Goal: Transaction & Acquisition: Purchase product/service

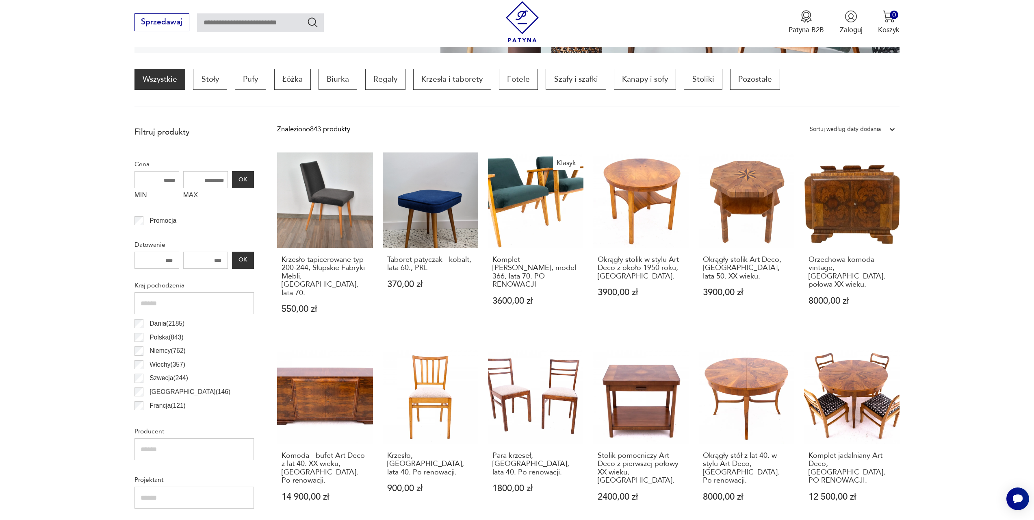
drag, startPoint x: 198, startPoint y: 178, endPoint x: 219, endPoint y: 180, distance: 20.8
click at [219, 180] on input "MAX" at bounding box center [205, 179] width 45 height 17
click at [210, 182] on input "MAX" at bounding box center [205, 179] width 45 height 17
click at [204, 181] on input "MAX" at bounding box center [205, 179] width 45 height 17
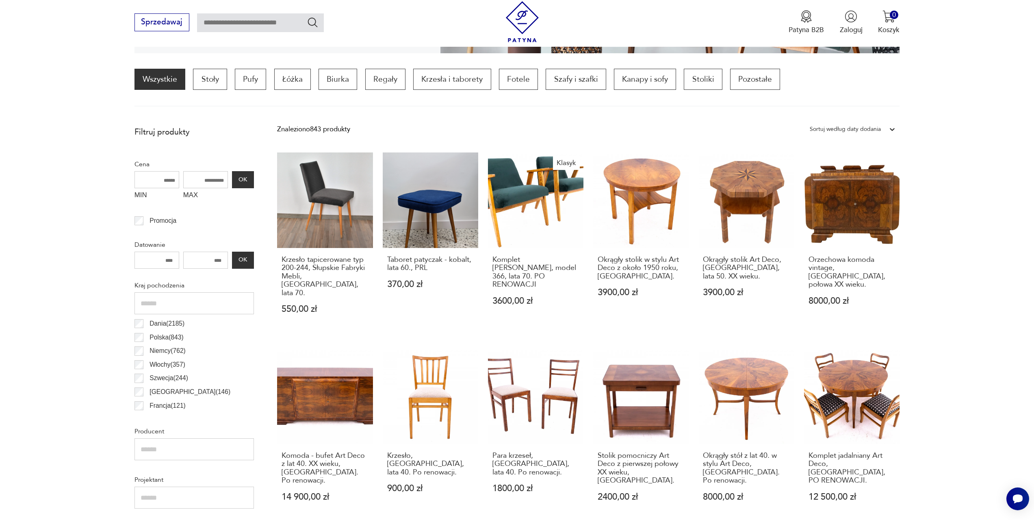
click at [202, 180] on input "MAX" at bounding box center [205, 179] width 45 height 17
type input "****"
click at [240, 180] on button "OK" at bounding box center [243, 179] width 22 height 17
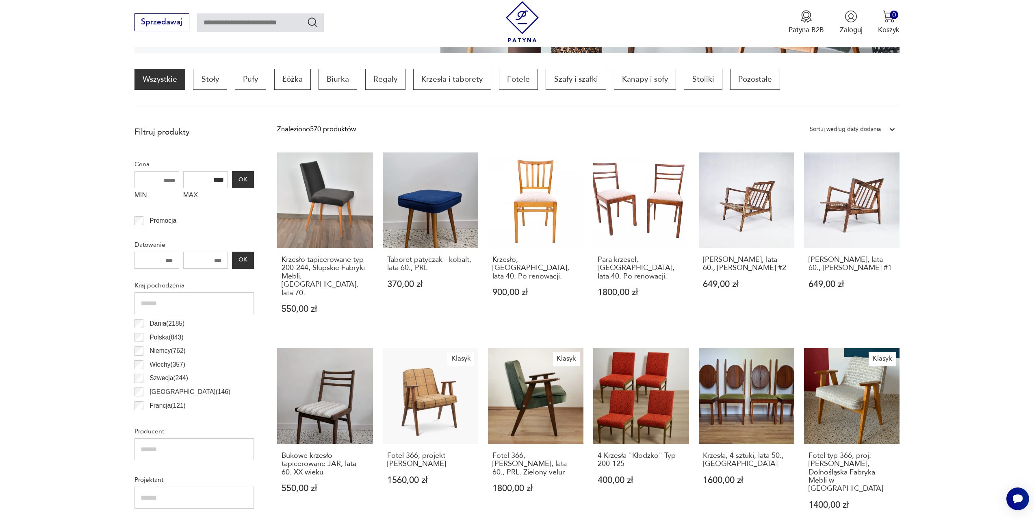
click at [168, 180] on input "MIN" at bounding box center [157, 179] width 45 height 17
type input "***"
click at [79, 199] on section "Filtruj produkty Cena MIN *** MAX **** OK Promocja Datowanie OK Kraj pochodzeni…" at bounding box center [517, 504] width 1034 height 764
click at [245, 180] on button "OK" at bounding box center [243, 179] width 22 height 17
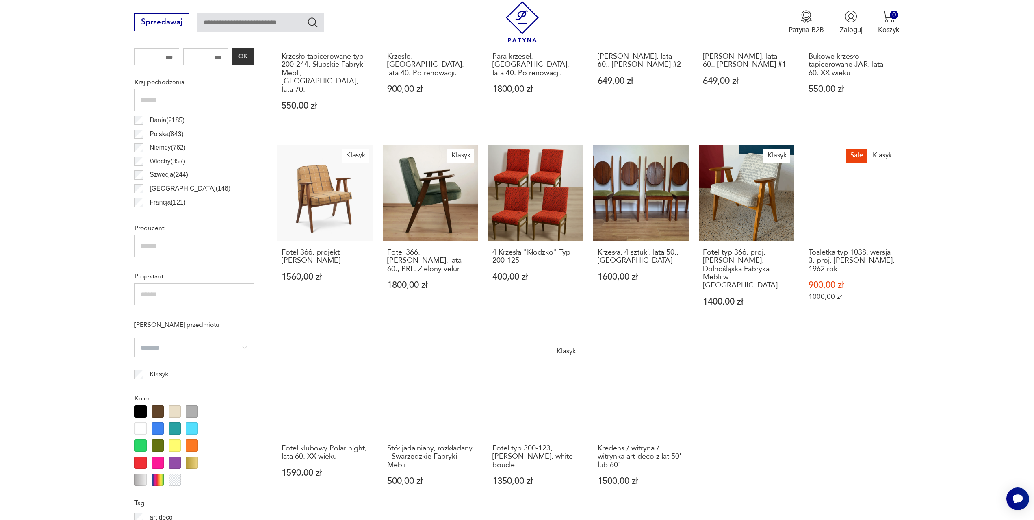
scroll to position [607, 0]
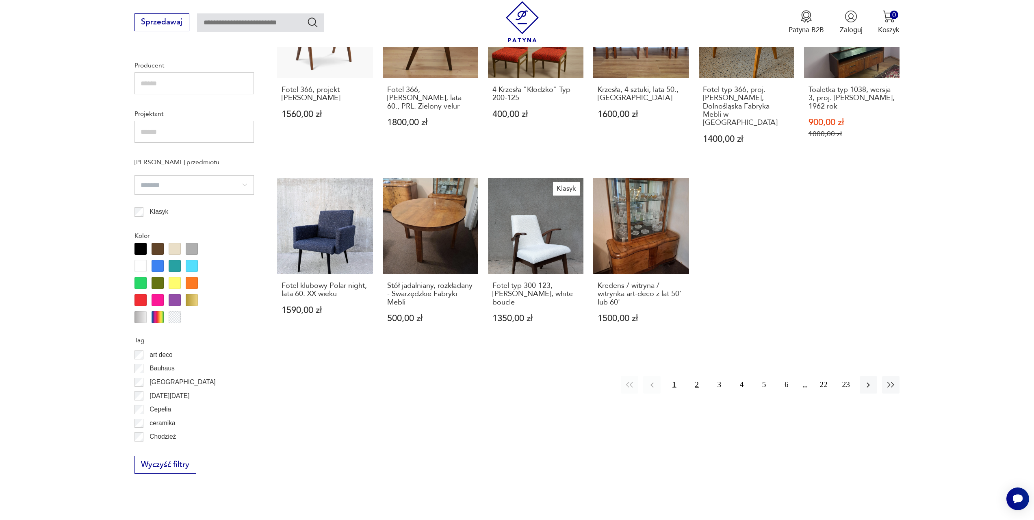
click at [697, 376] on button "2" at bounding box center [696, 384] width 17 height 17
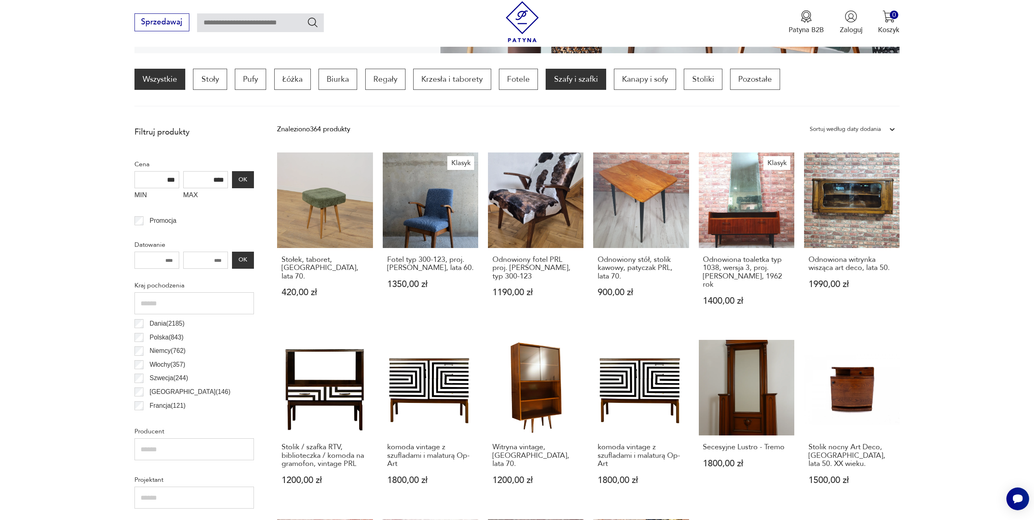
click at [578, 78] on p "Szafy i szafki" at bounding box center [576, 79] width 60 height 21
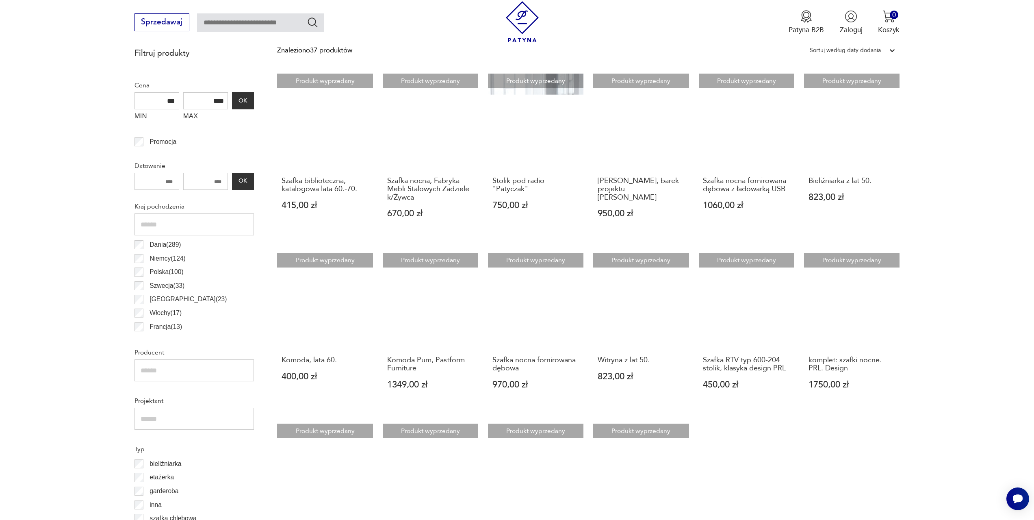
scroll to position [528, 0]
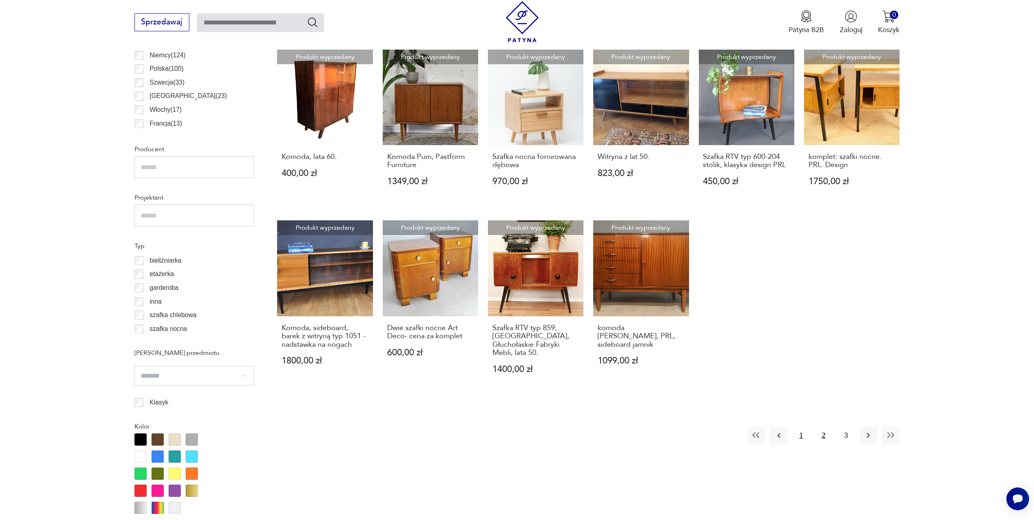
click at [801, 427] on button "1" at bounding box center [800, 434] width 17 height 17
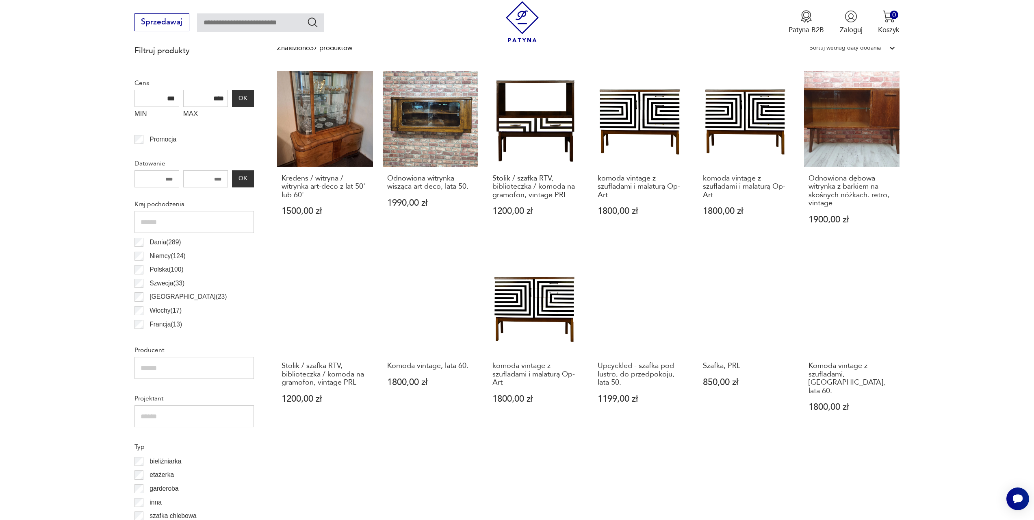
scroll to position [287, 0]
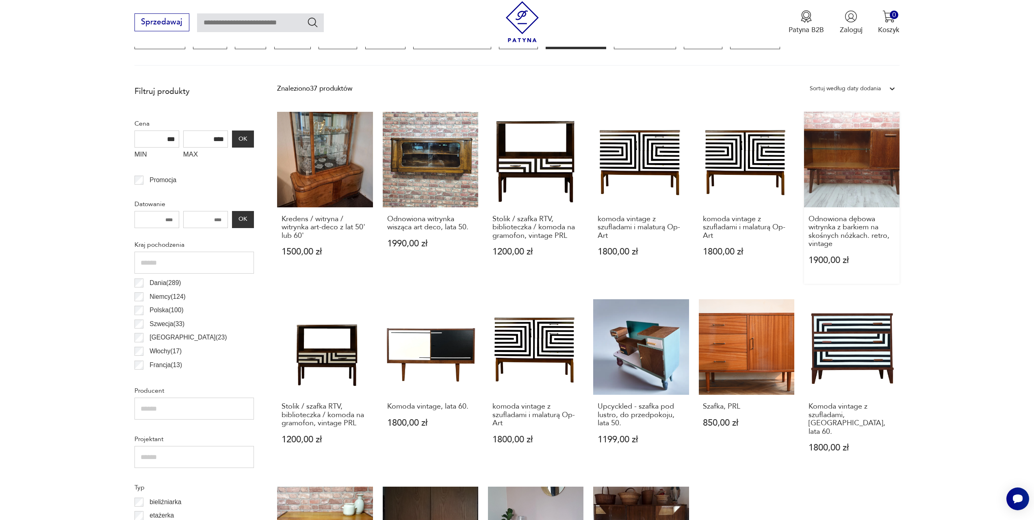
click at [853, 159] on link "Odnowiona dębowa witrynka z barkiem na skośnych nóżkach. retro, vintage 1900,00…" at bounding box center [851, 198] width 95 height 172
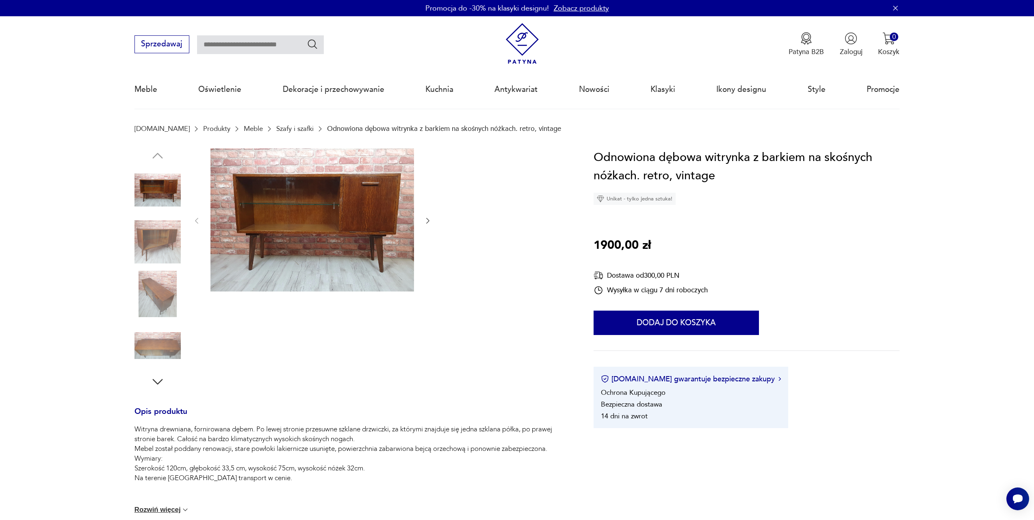
click at [428, 220] on icon "button" at bounding box center [428, 221] width 3 height 6
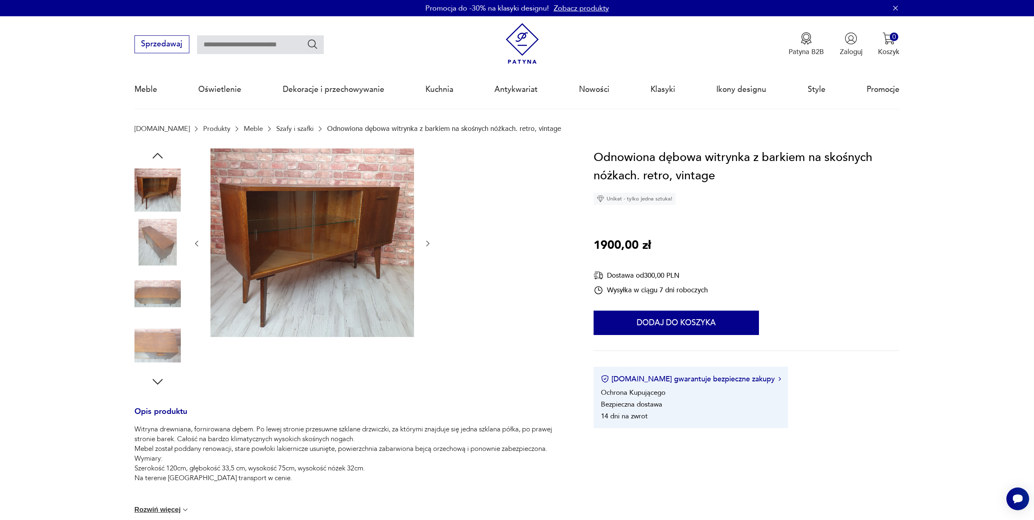
click at [426, 244] on icon "button" at bounding box center [428, 243] width 8 height 8
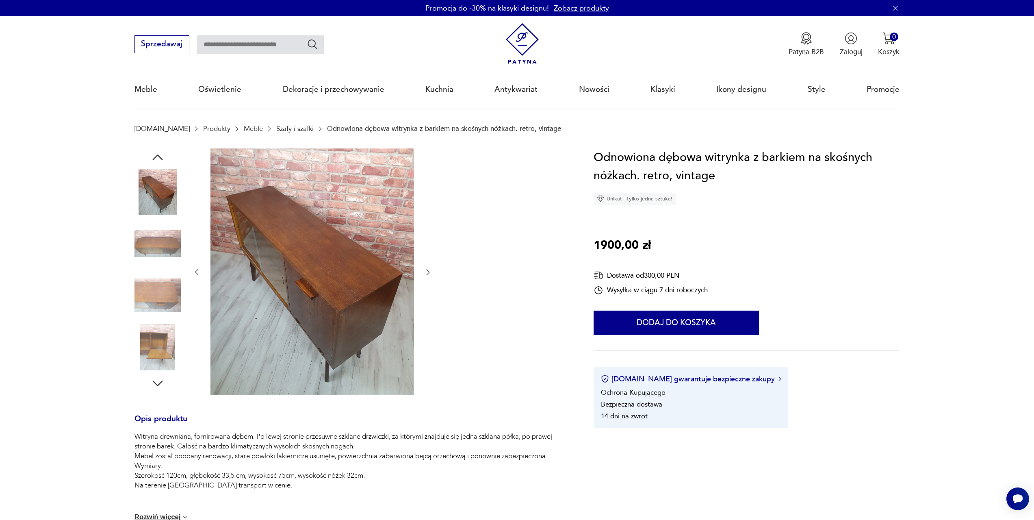
click at [425, 270] on icon "button" at bounding box center [428, 272] width 8 height 8
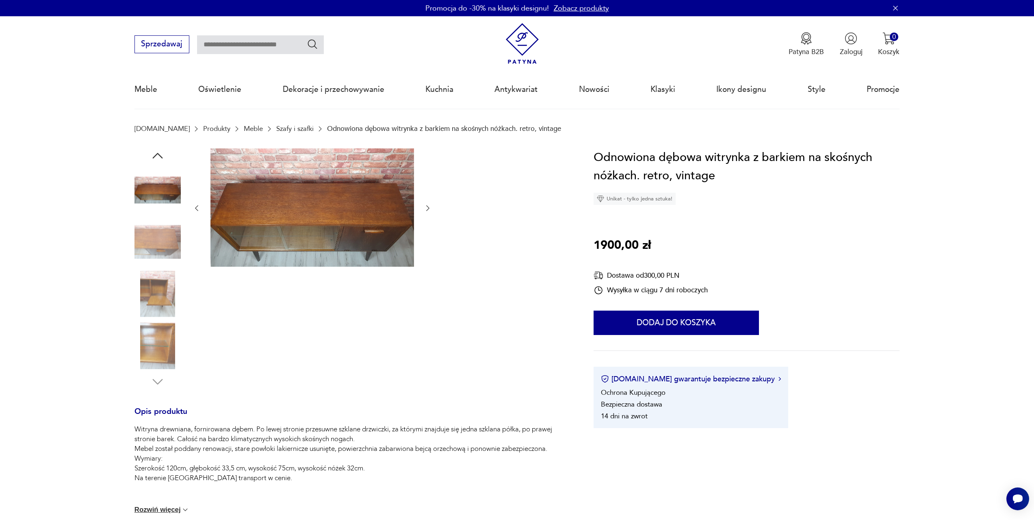
click at [426, 208] on icon "button" at bounding box center [428, 208] width 8 height 8
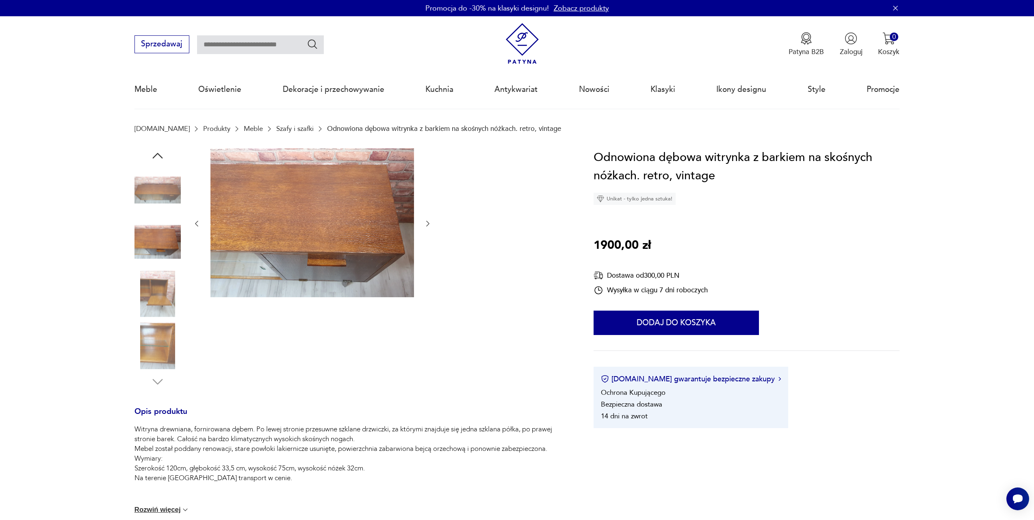
click at [429, 224] on icon "button" at bounding box center [428, 224] width 3 height 6
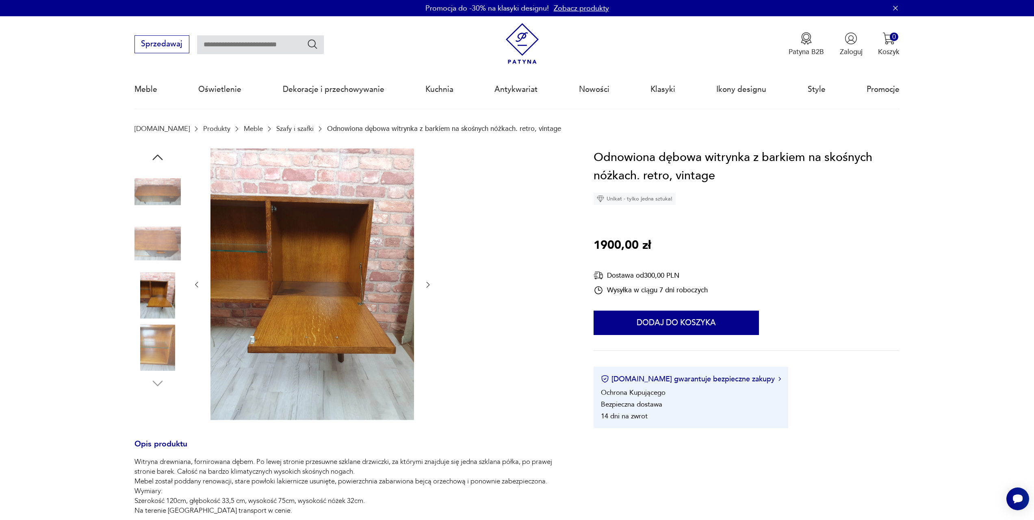
click at [427, 285] on icon "button" at bounding box center [428, 284] width 8 height 8
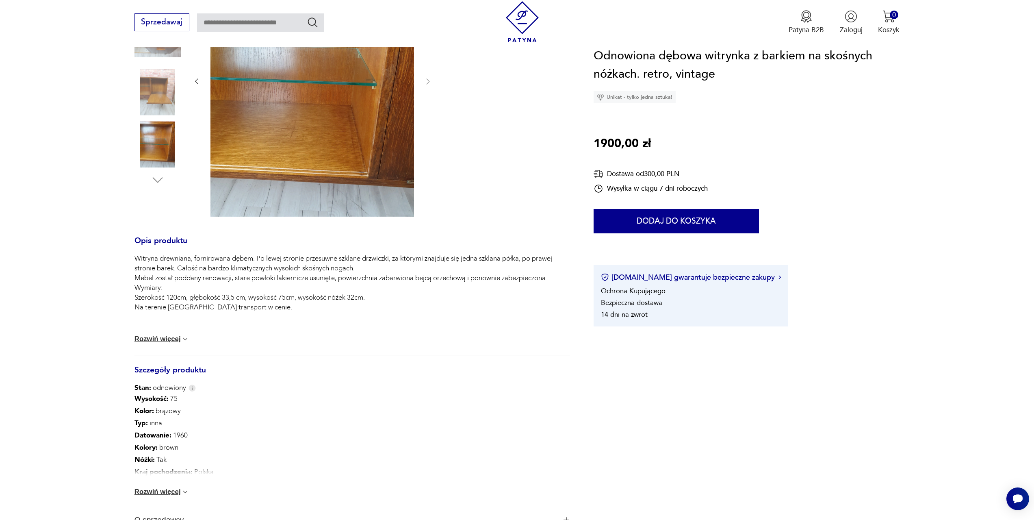
scroll to position [244, 0]
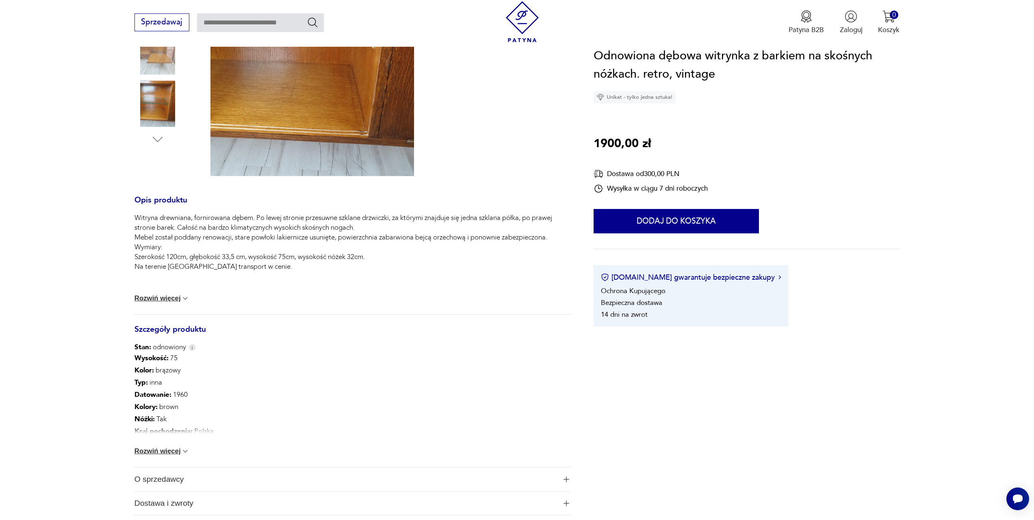
click at [146, 451] on button "Rozwiń więcej" at bounding box center [162, 451] width 55 height 8
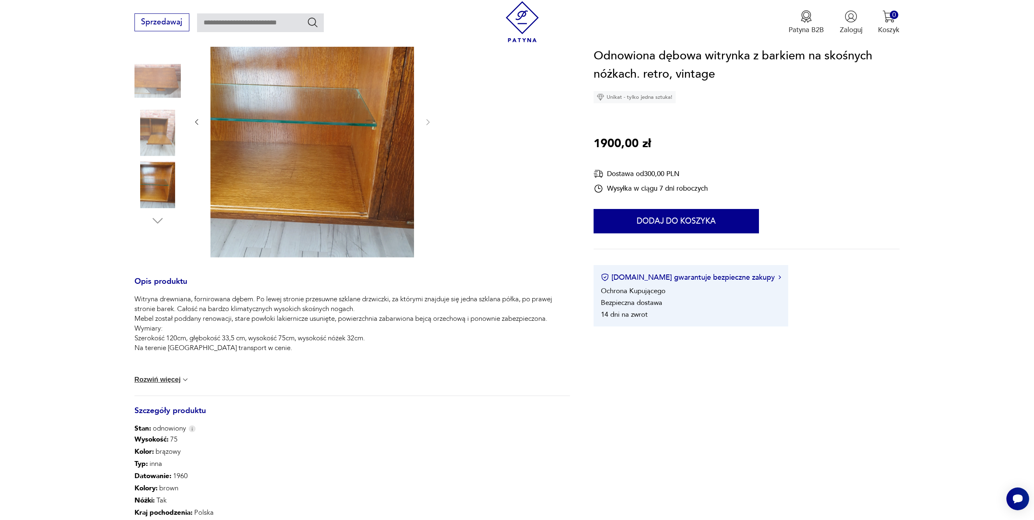
scroll to position [0, 0]
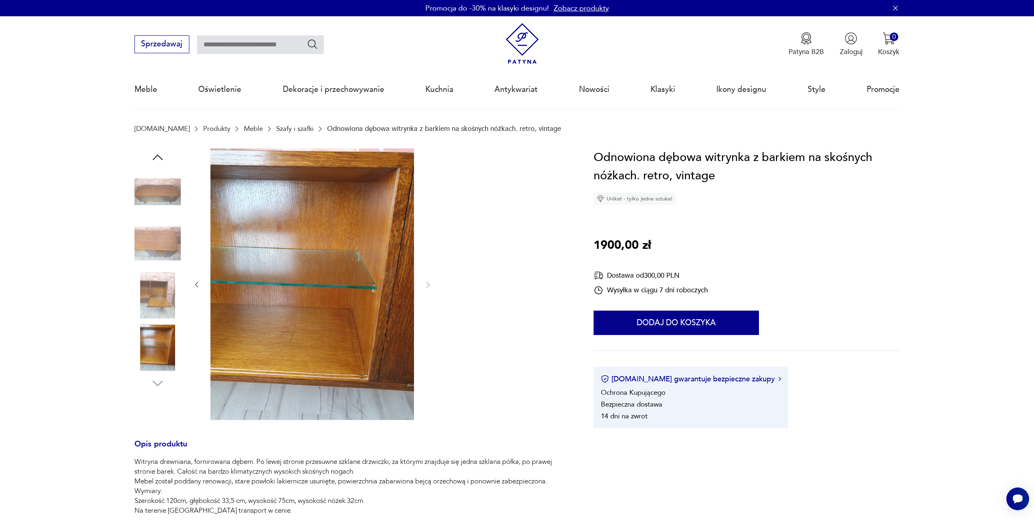
click at [158, 154] on icon "button" at bounding box center [157, 157] width 15 height 15
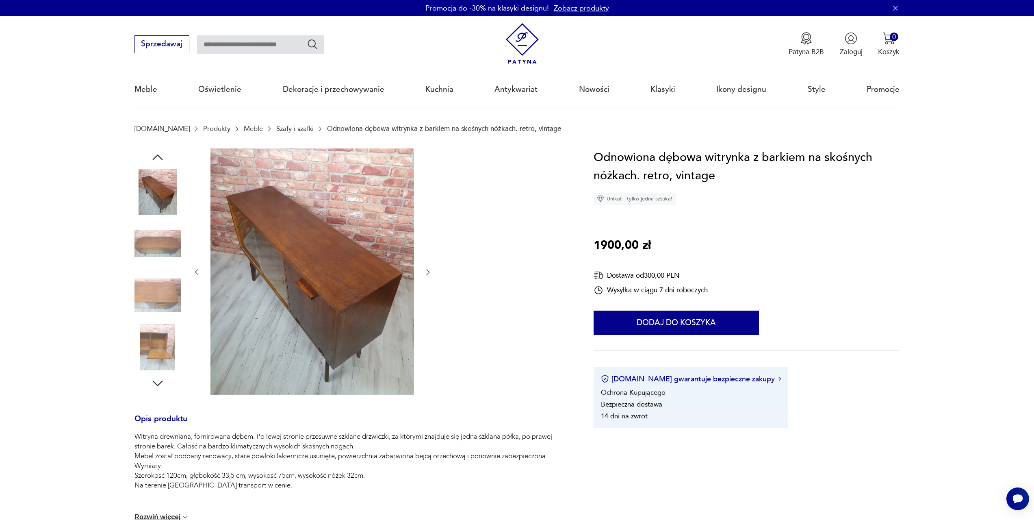
click at [158, 154] on icon "button" at bounding box center [157, 157] width 15 height 15
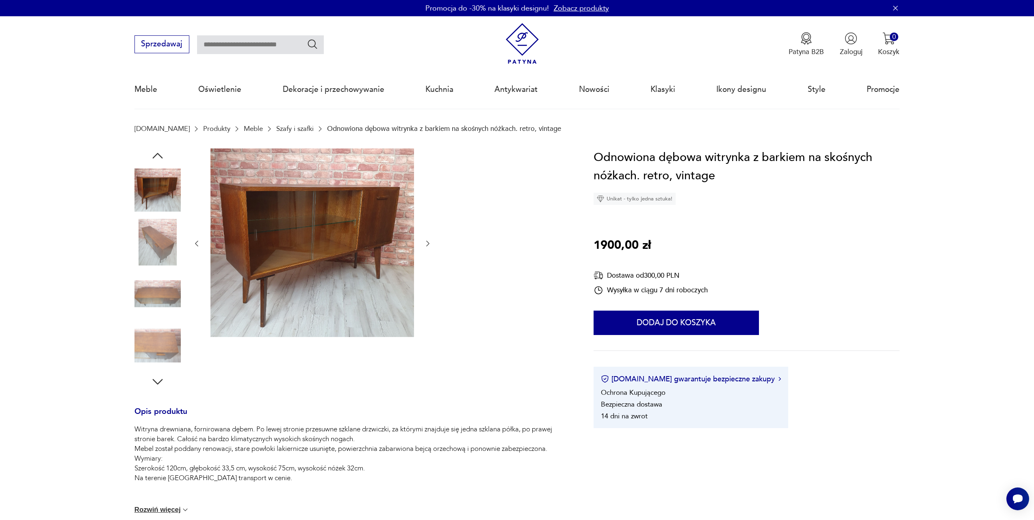
click at [155, 154] on icon "button" at bounding box center [157, 155] width 15 height 15
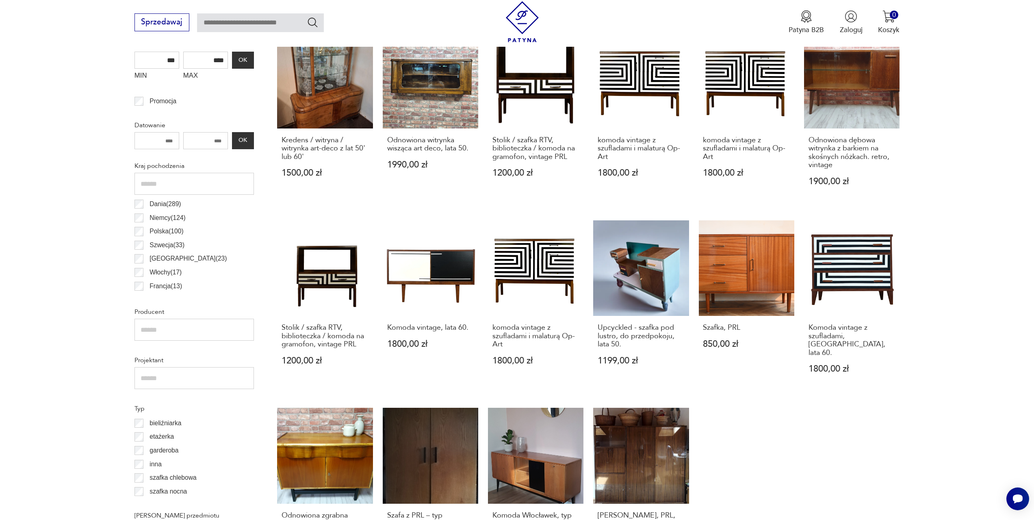
scroll to position [488, 0]
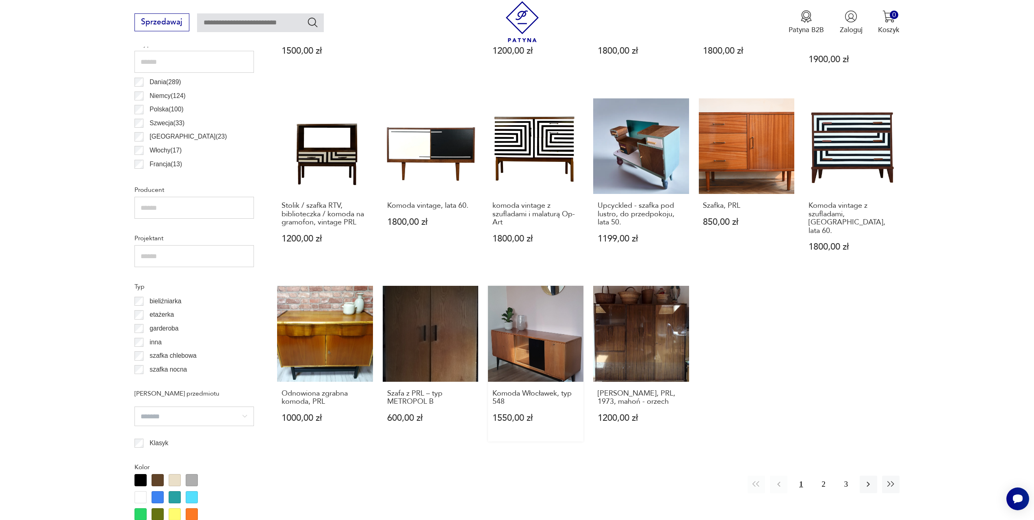
click at [547, 336] on link "Komoda Włocławek, typ 548 1550,00 zł" at bounding box center [535, 363] width 95 height 155
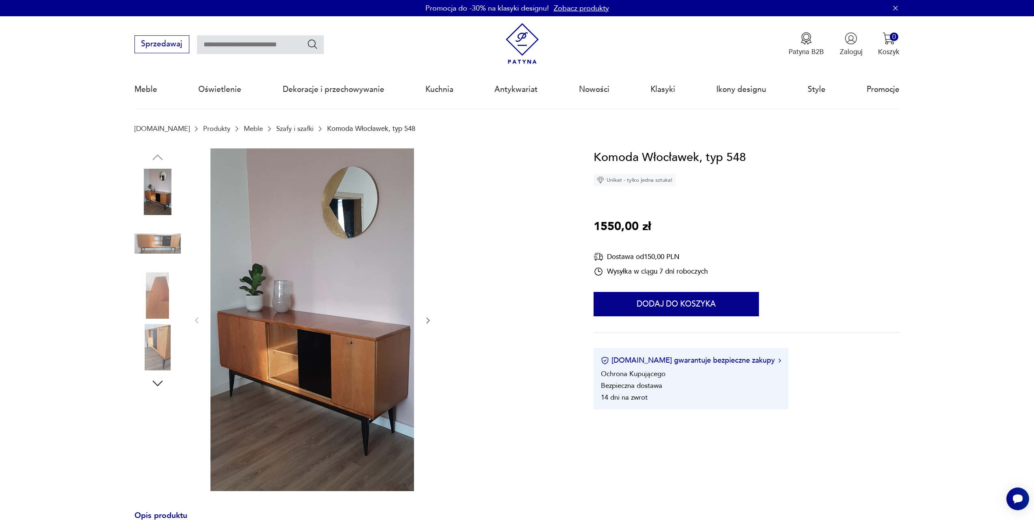
click at [426, 319] on icon "button" at bounding box center [428, 320] width 8 height 8
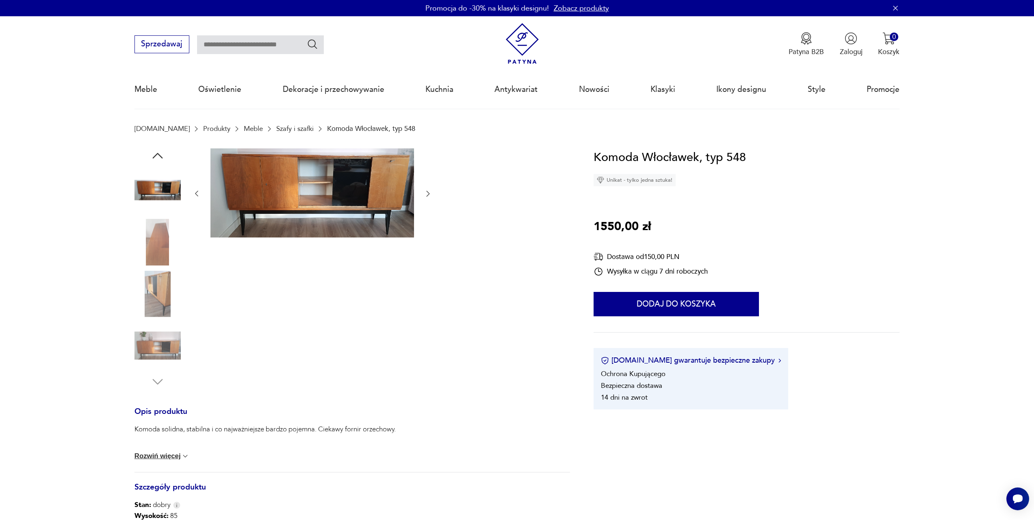
click at [426, 193] on icon "button" at bounding box center [428, 193] width 8 height 8
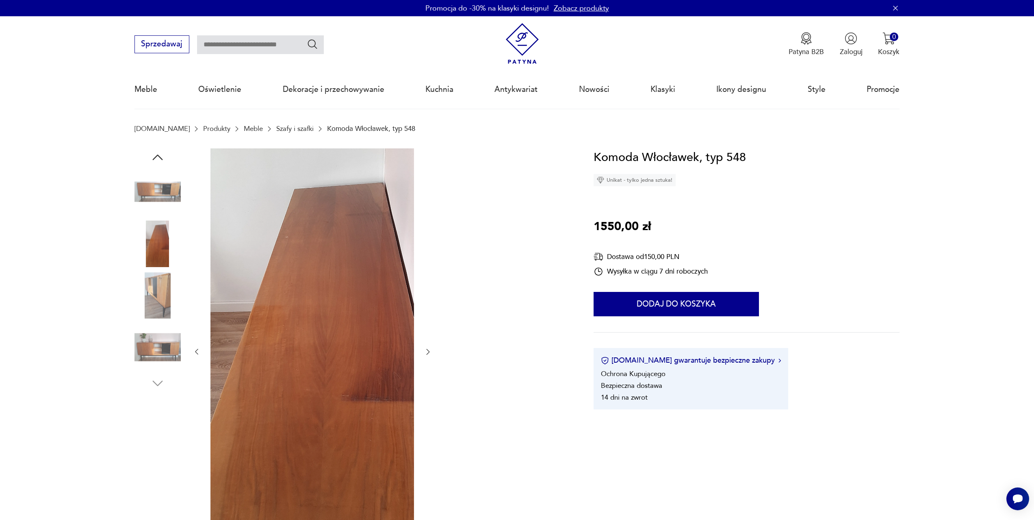
click at [427, 347] on icon "button" at bounding box center [428, 351] width 8 height 8
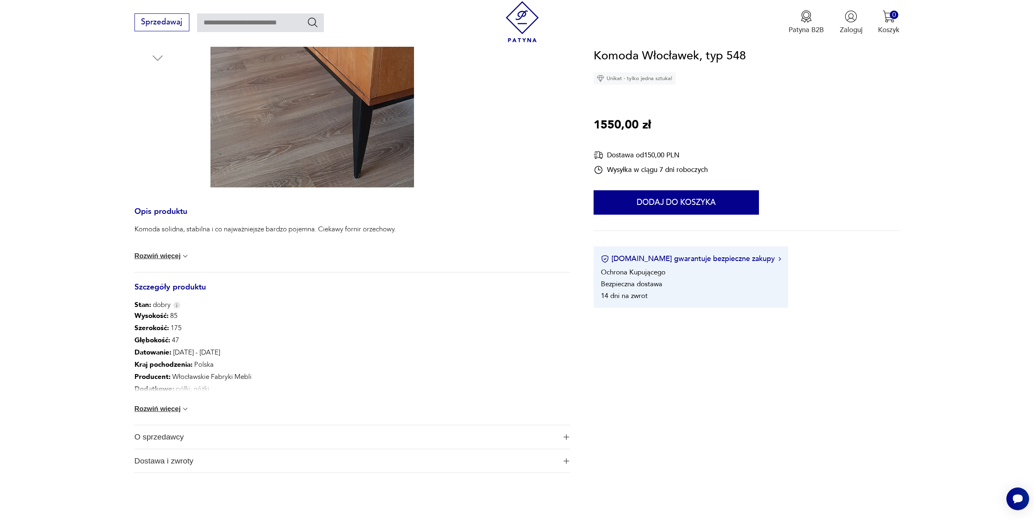
scroll to position [366, 0]
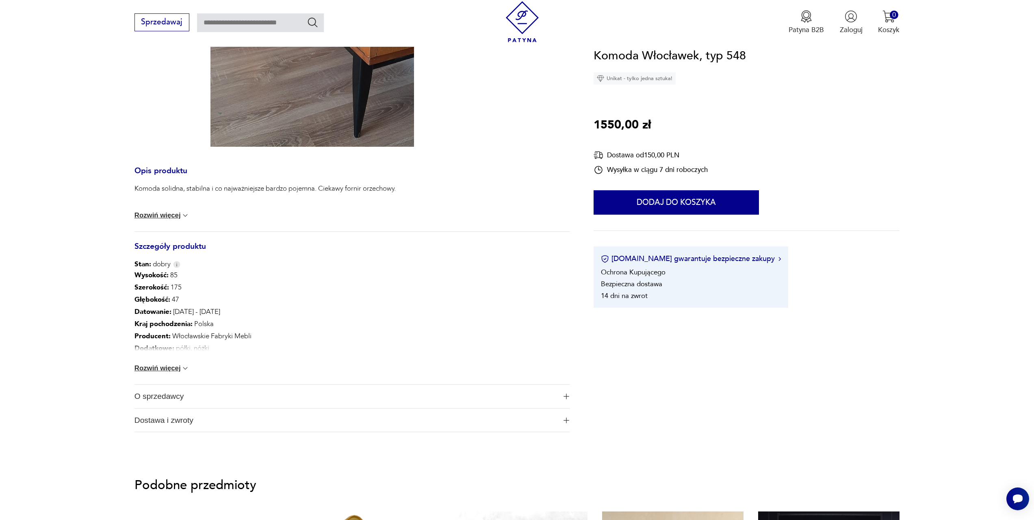
click at [185, 367] on img at bounding box center [185, 368] width 8 height 8
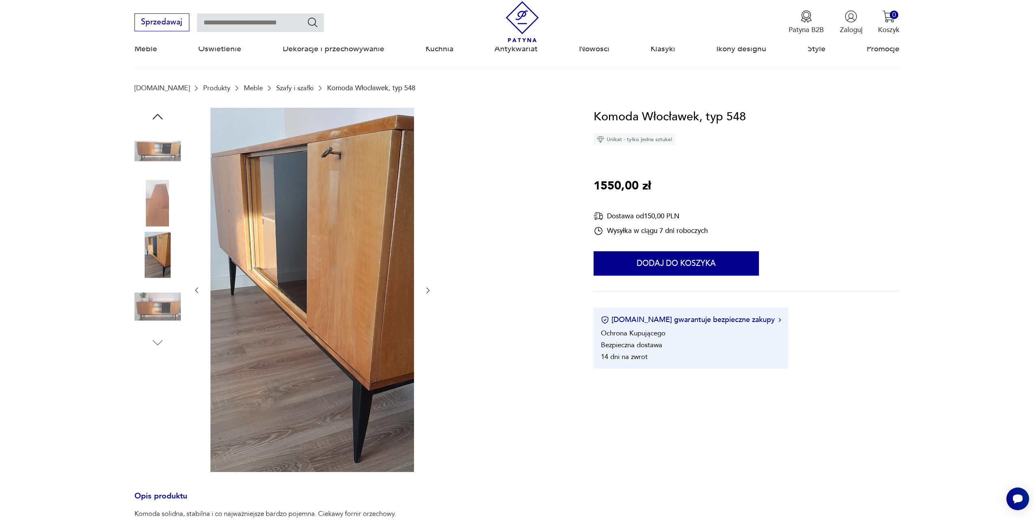
scroll to position [0, 0]
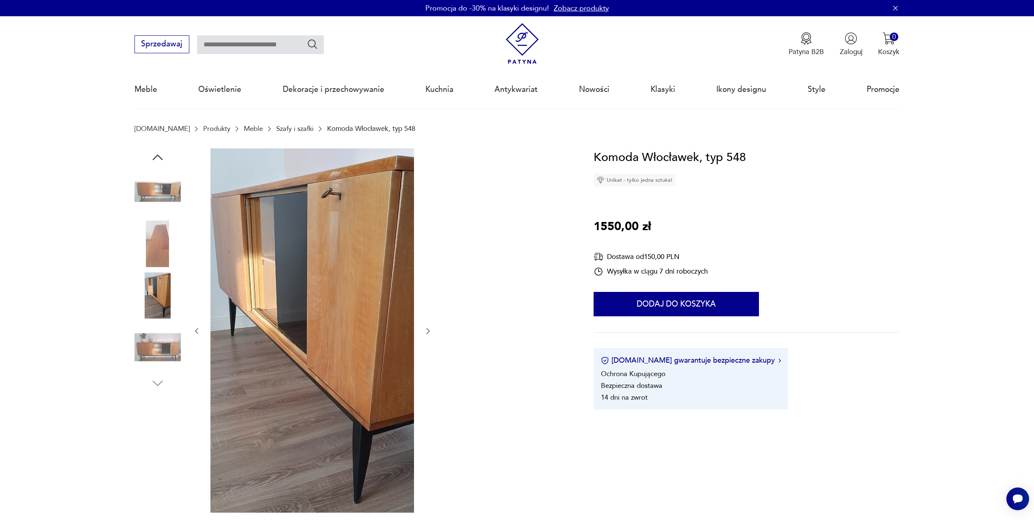
click at [162, 189] on img at bounding box center [158, 192] width 46 height 46
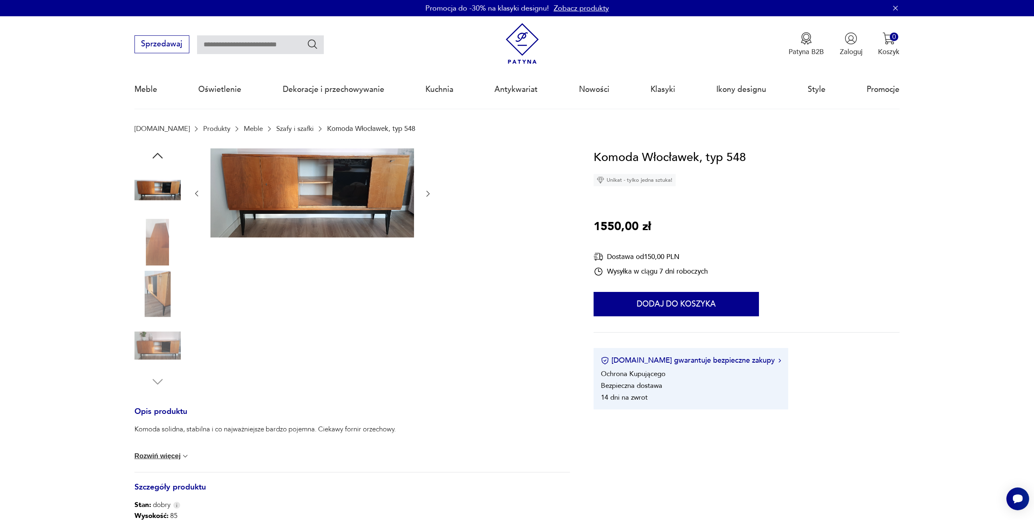
click at [155, 351] on img at bounding box center [158, 345] width 46 height 46
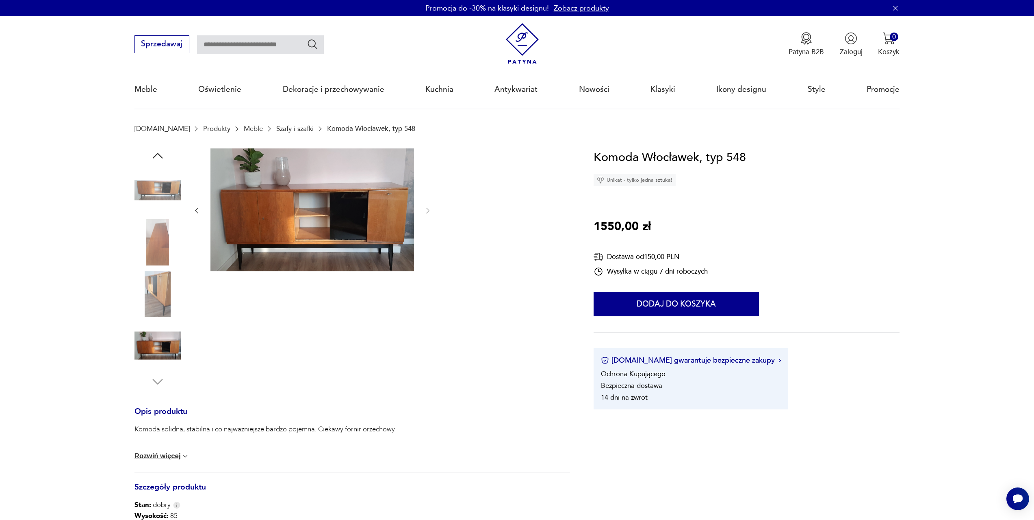
click at [149, 297] on img at bounding box center [158, 294] width 46 height 46
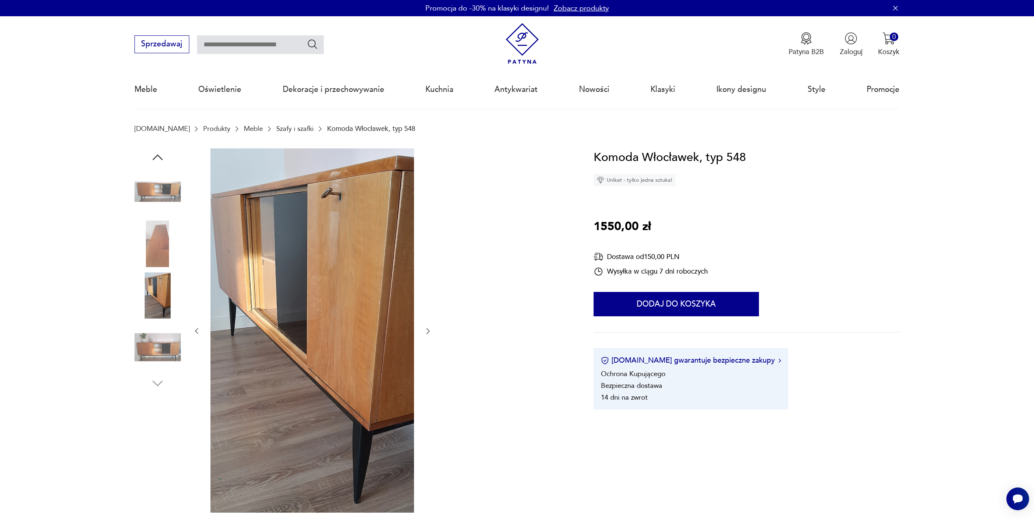
click at [153, 343] on img at bounding box center [158, 347] width 46 height 46
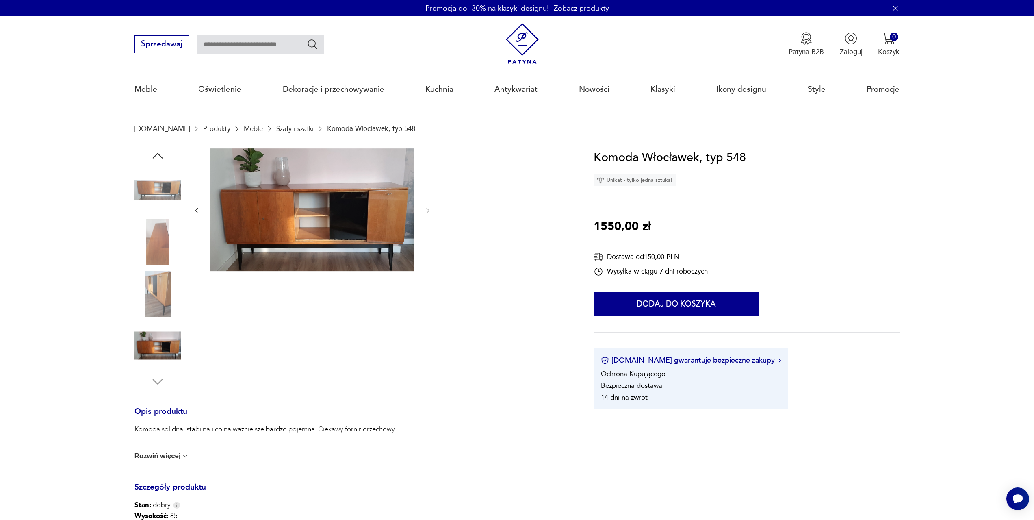
scroll to position [122, 0]
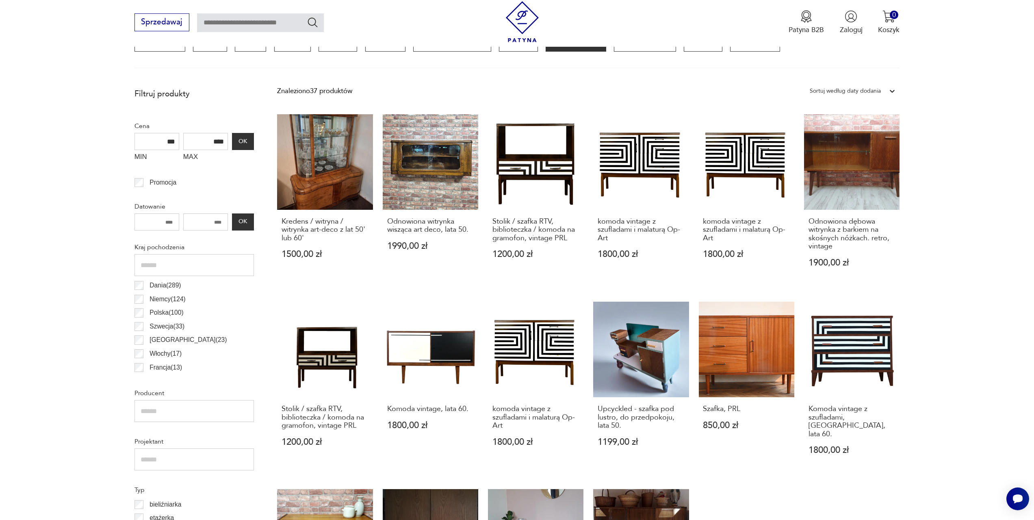
scroll to position [569, 0]
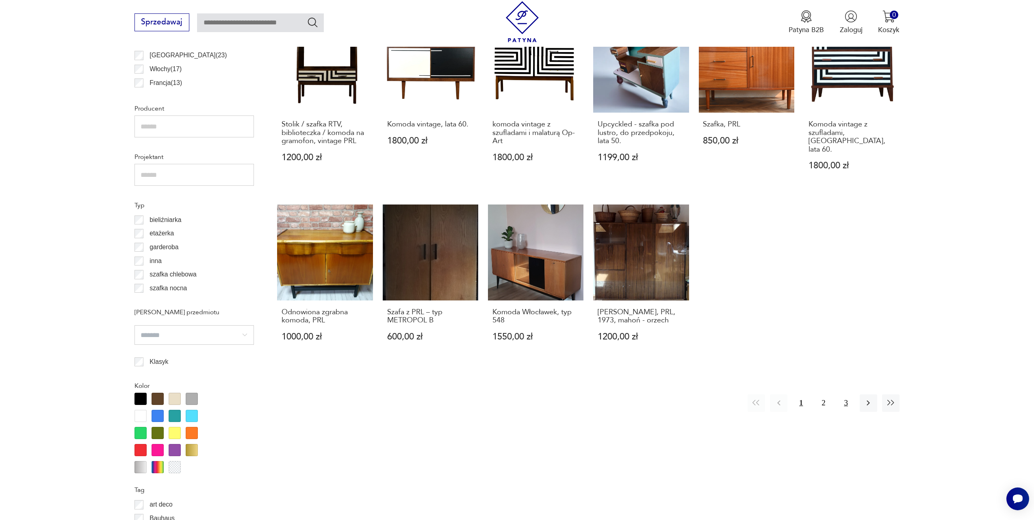
click at [847, 401] on button "3" at bounding box center [845, 402] width 17 height 17
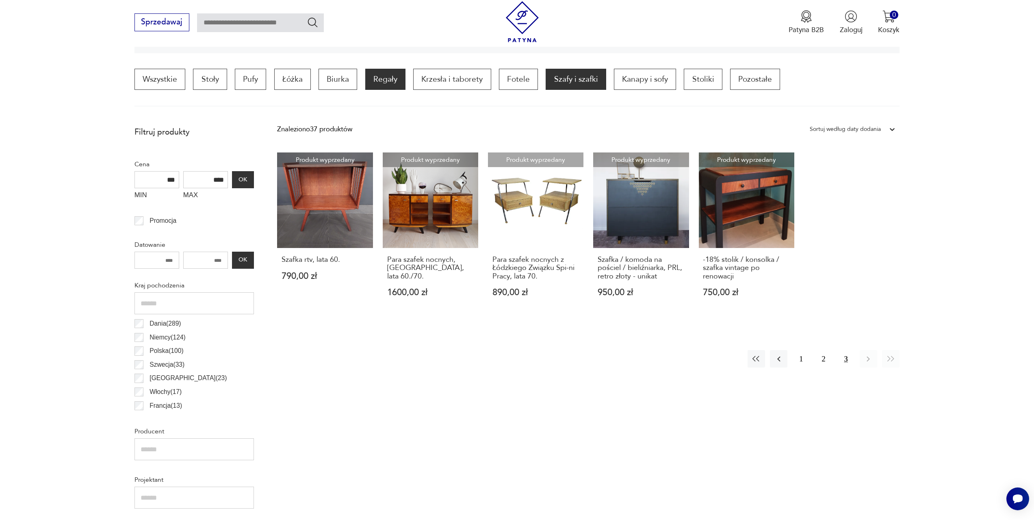
click at [382, 75] on p "Regały" at bounding box center [385, 79] width 40 height 21
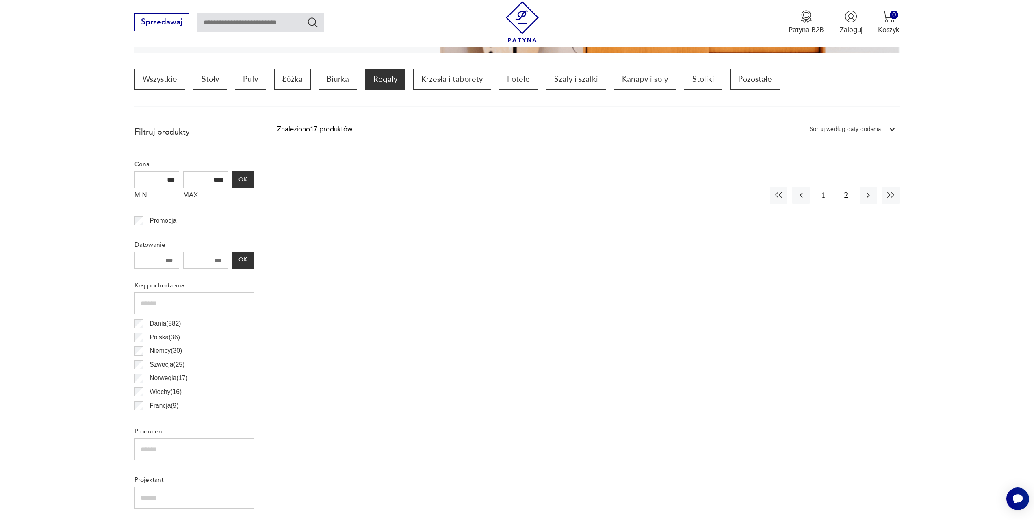
click at [817, 202] on button "1" at bounding box center [823, 195] width 17 height 17
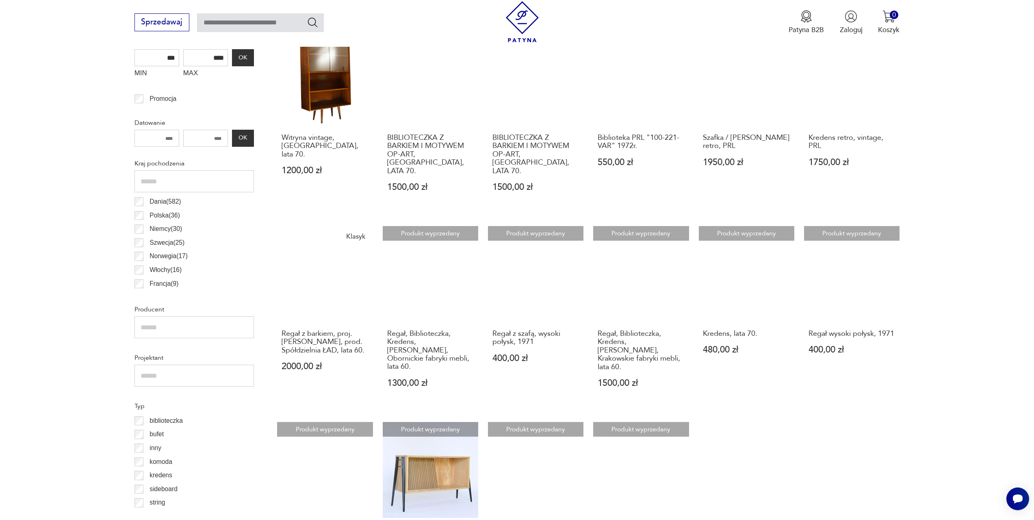
scroll to position [485, 0]
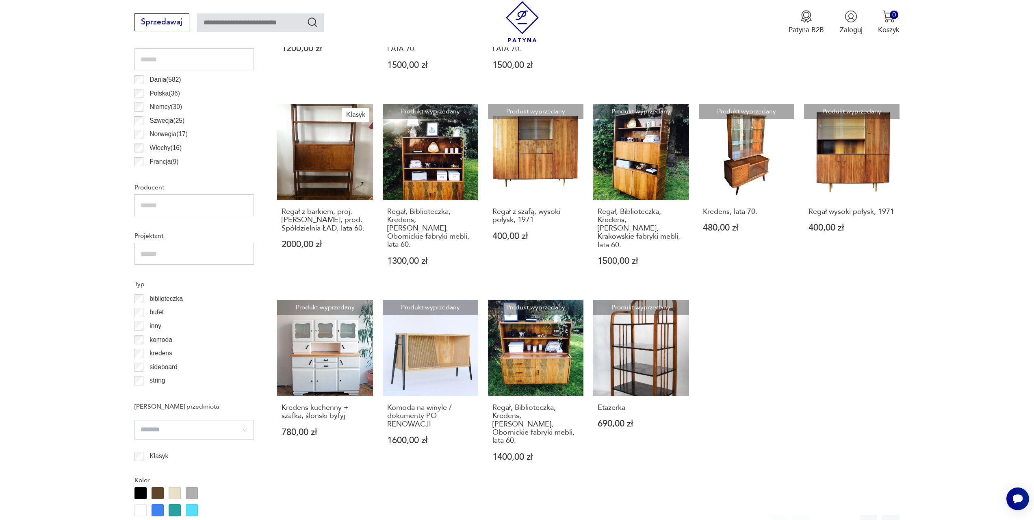
click at [847, 514] on button "2" at bounding box center [845, 522] width 17 height 17
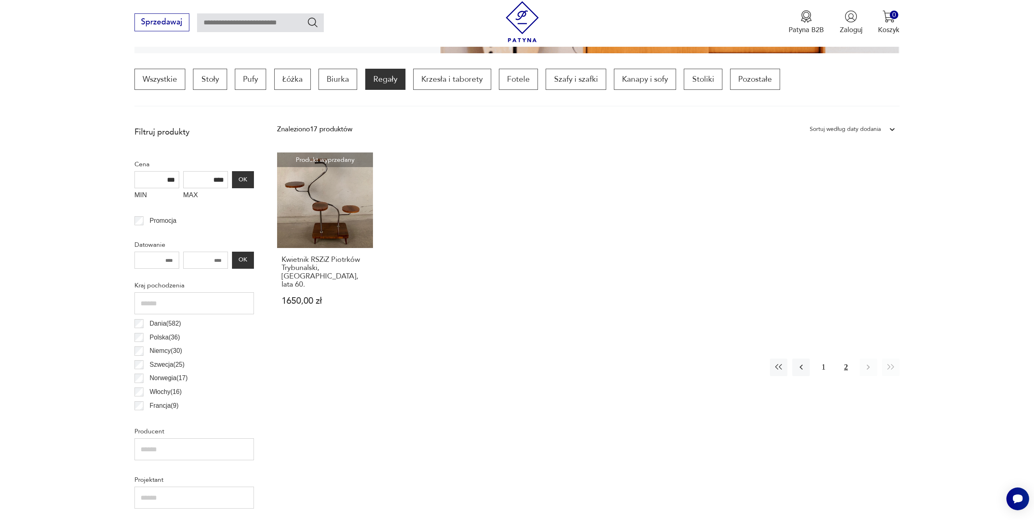
click at [262, 24] on input "text" at bounding box center [260, 22] width 127 height 19
type input "********"
click at [308, 21] on icon "Szukaj" at bounding box center [313, 22] width 12 height 12
type input "********"
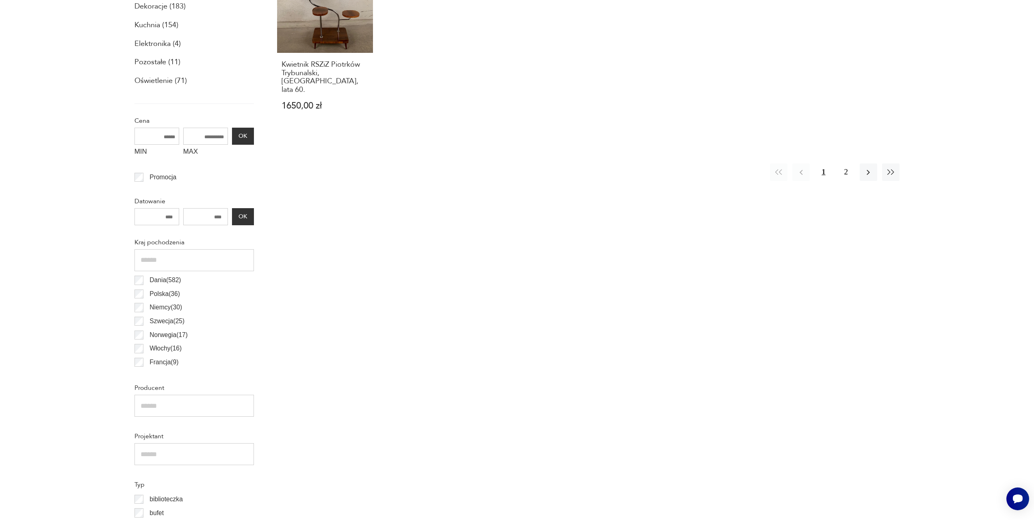
scroll to position [47, 0]
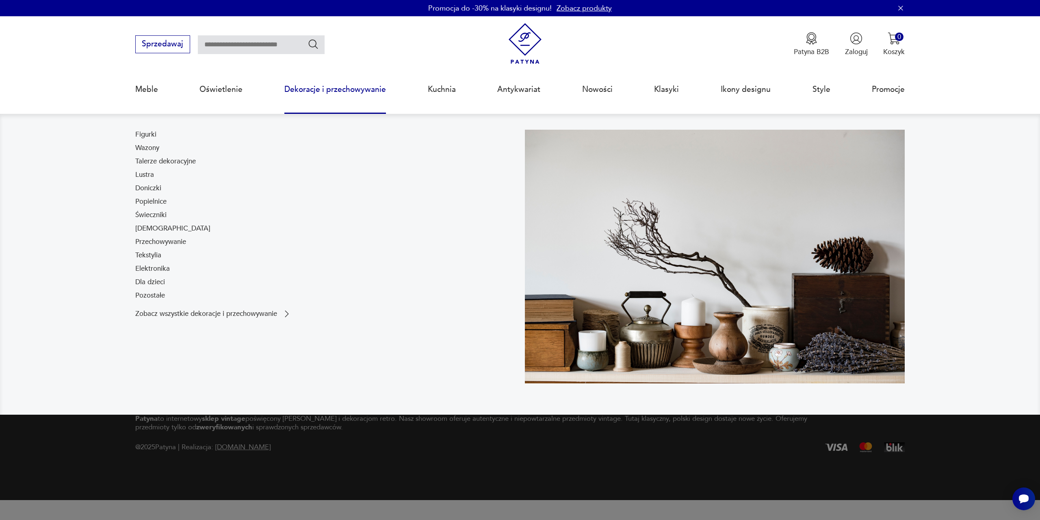
type input "********"
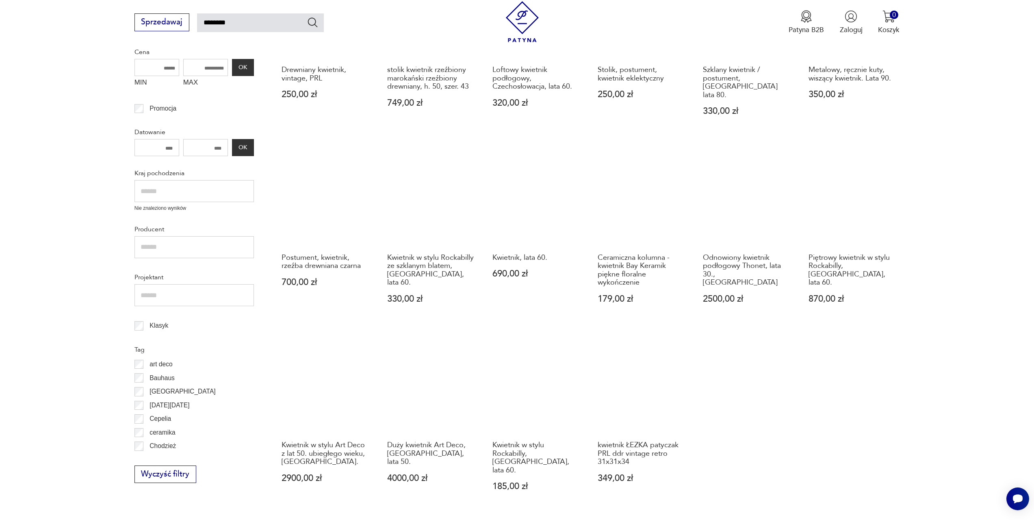
scroll to position [195, 0]
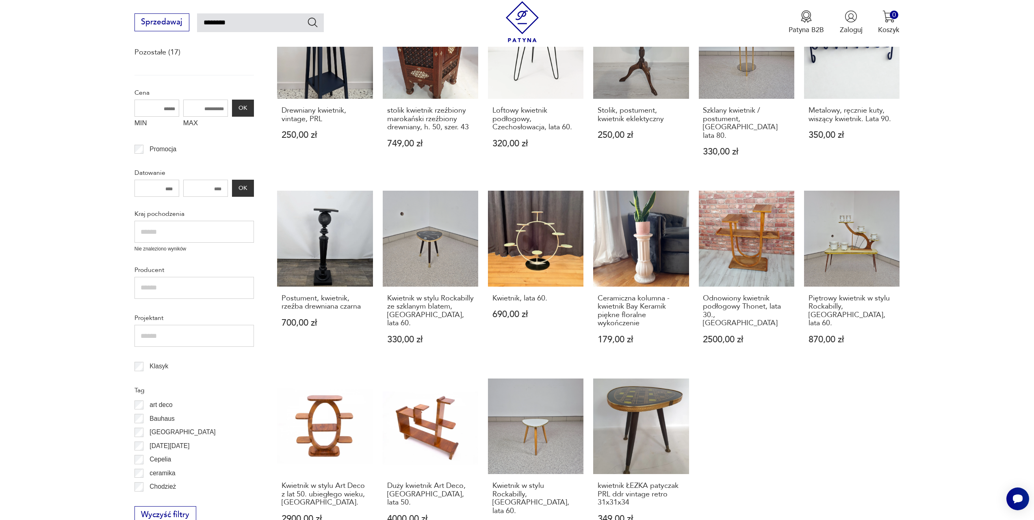
click at [213, 226] on input "text" at bounding box center [194, 232] width 119 height 22
click at [70, 250] on section "Filtruj produkty Meble (192) Dekoracje (60) Pozostałe (17) Cena MIN MAX OK Prom…" at bounding box center [517, 311] width 1034 height 676
drag, startPoint x: 198, startPoint y: 108, endPoint x: 233, endPoint y: 108, distance: 35.4
click at [233, 108] on div "MIN MAX OK" at bounding box center [194, 116] width 119 height 33
type input "***"
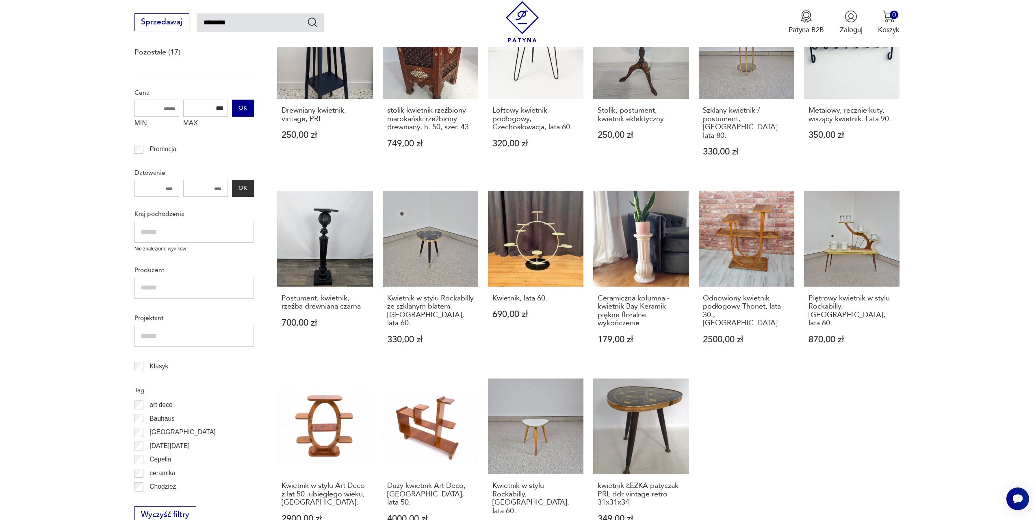
click at [240, 108] on button "OK" at bounding box center [243, 108] width 22 height 17
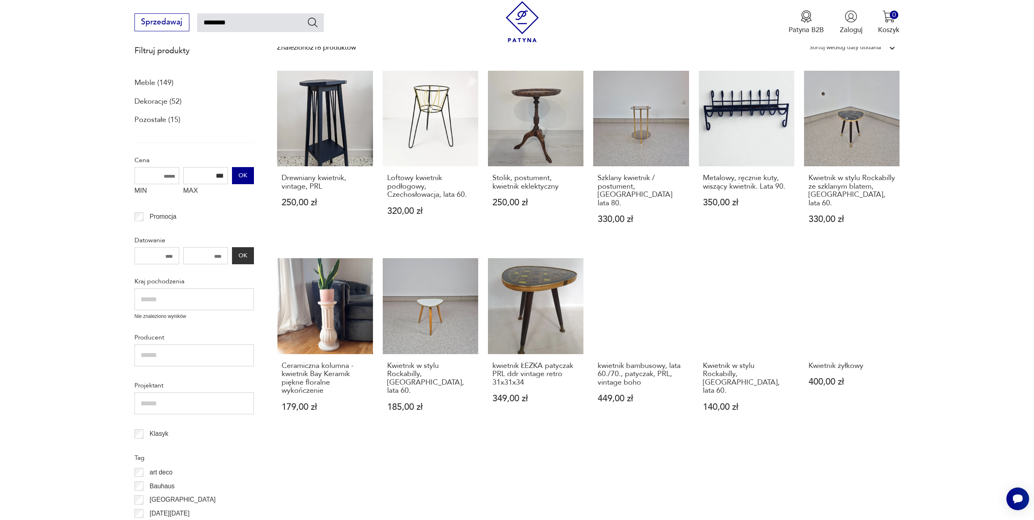
scroll to position [47, 0]
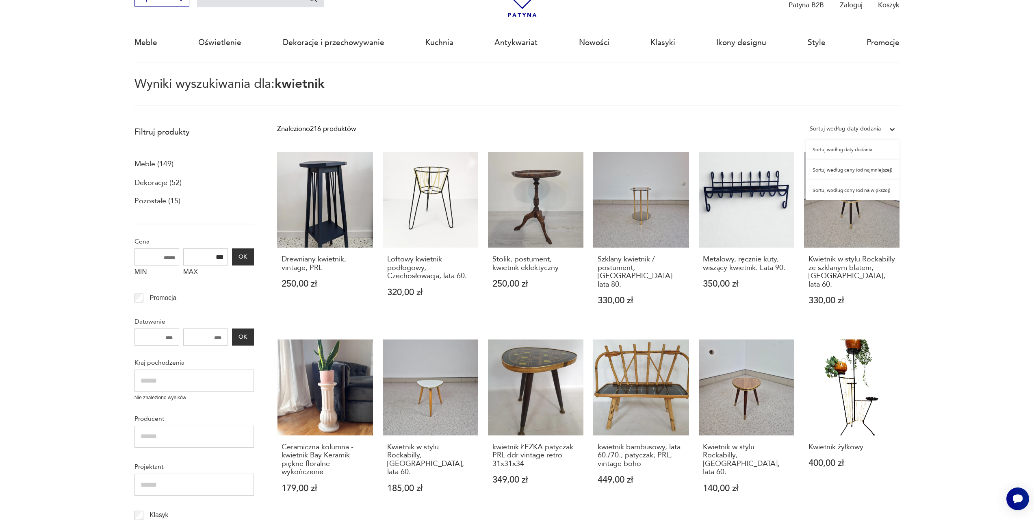
click at [892, 130] on icon at bounding box center [892, 129] width 5 height 3
click at [855, 171] on div "Sortuj według ceny (od najmniejszej)" at bounding box center [853, 170] width 94 height 20
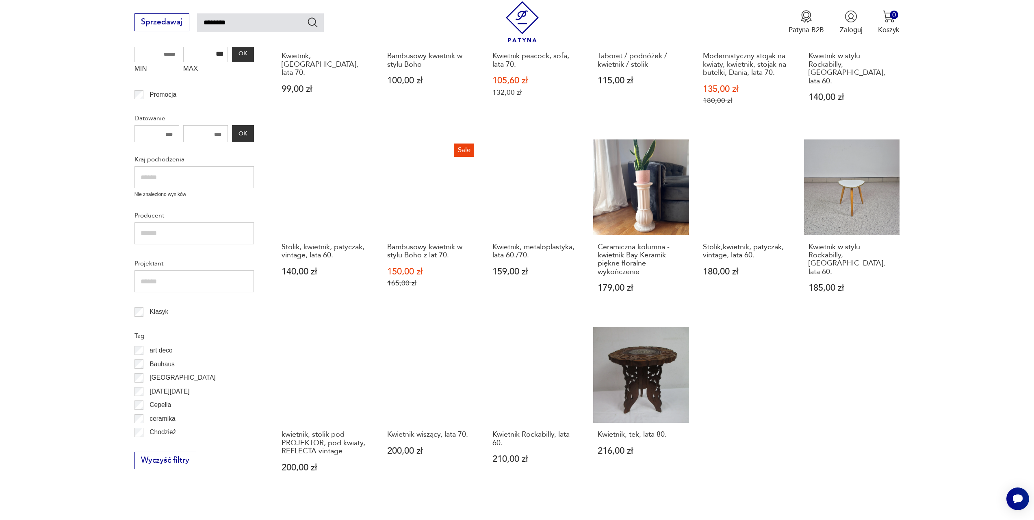
scroll to position [372, 0]
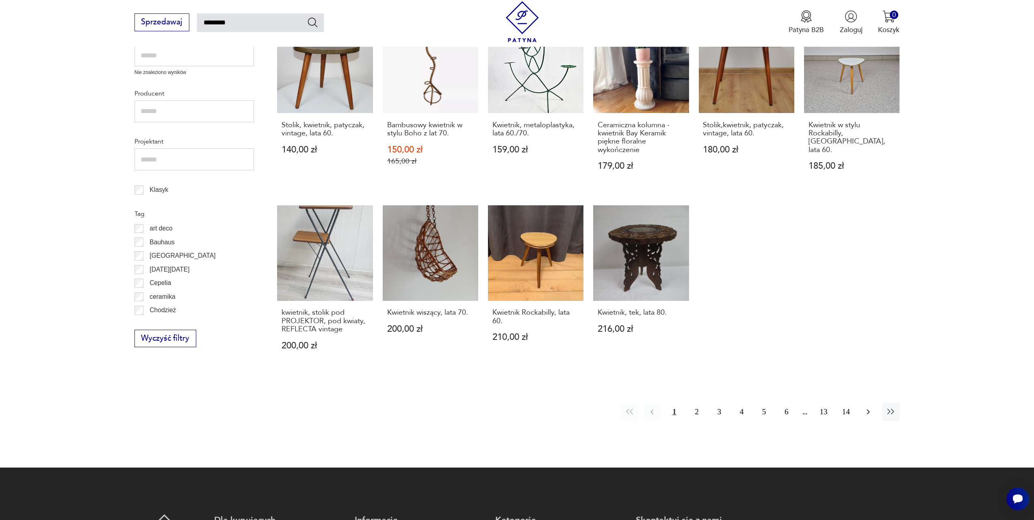
click at [867, 414] on icon "button" at bounding box center [869, 412] width 10 height 10
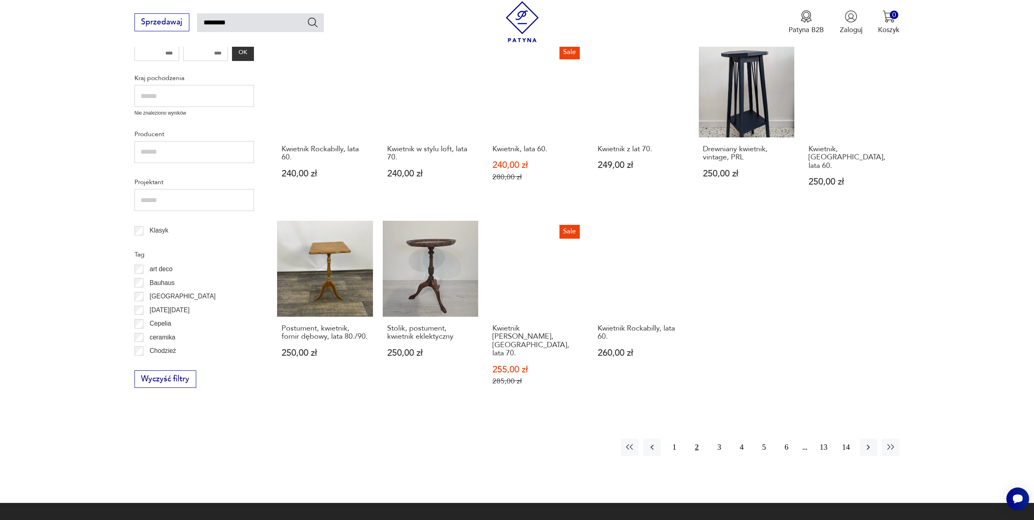
scroll to position [372, 0]
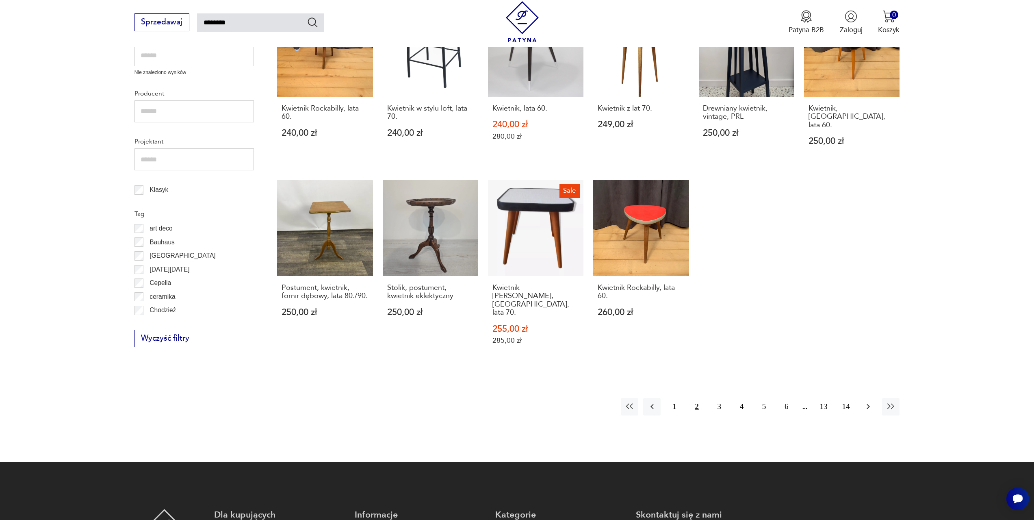
click at [866, 401] on icon "button" at bounding box center [869, 406] width 10 height 10
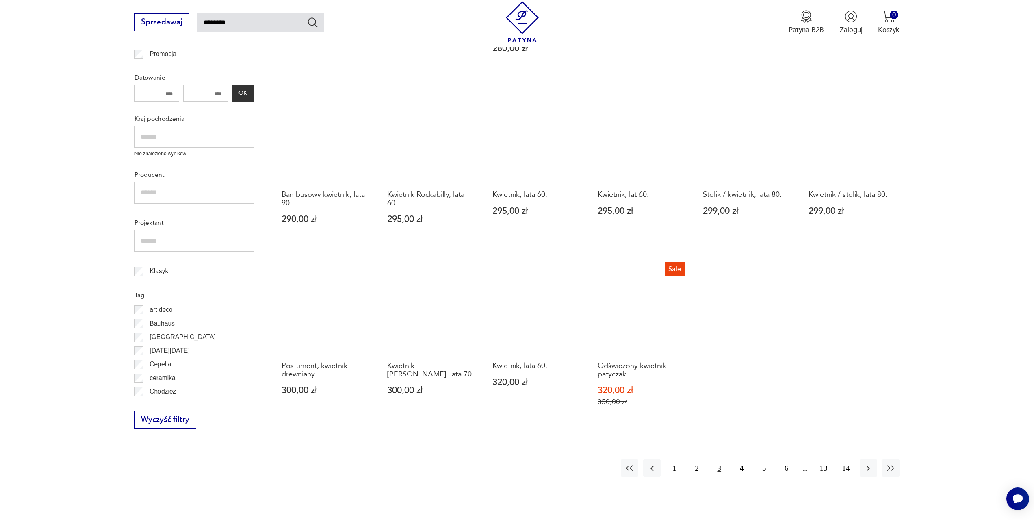
scroll to position [331, 0]
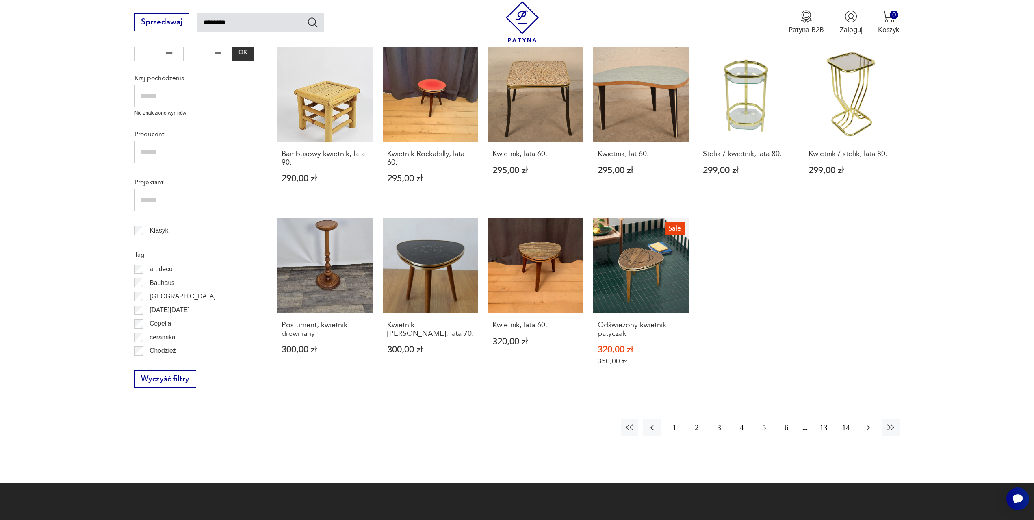
click at [865, 426] on icon "button" at bounding box center [869, 428] width 10 height 10
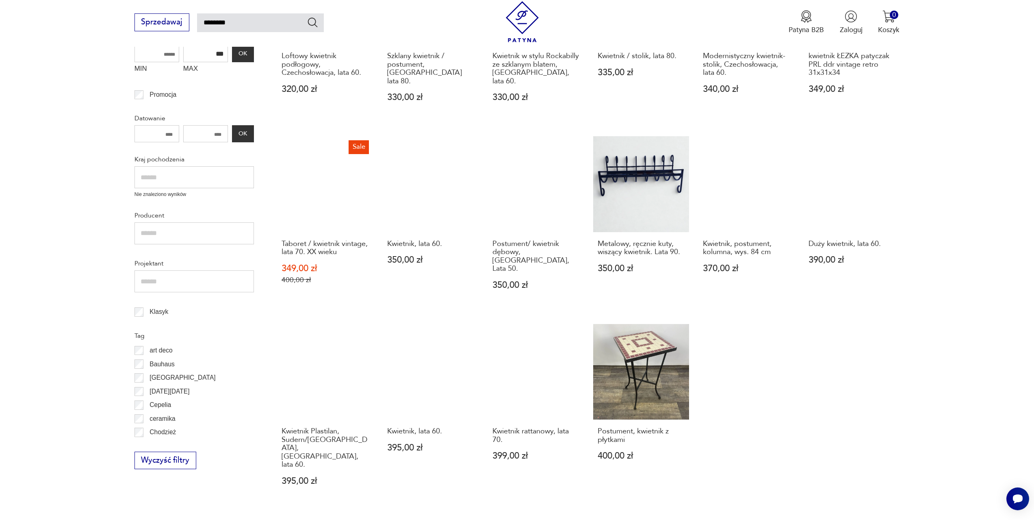
scroll to position [372, 0]
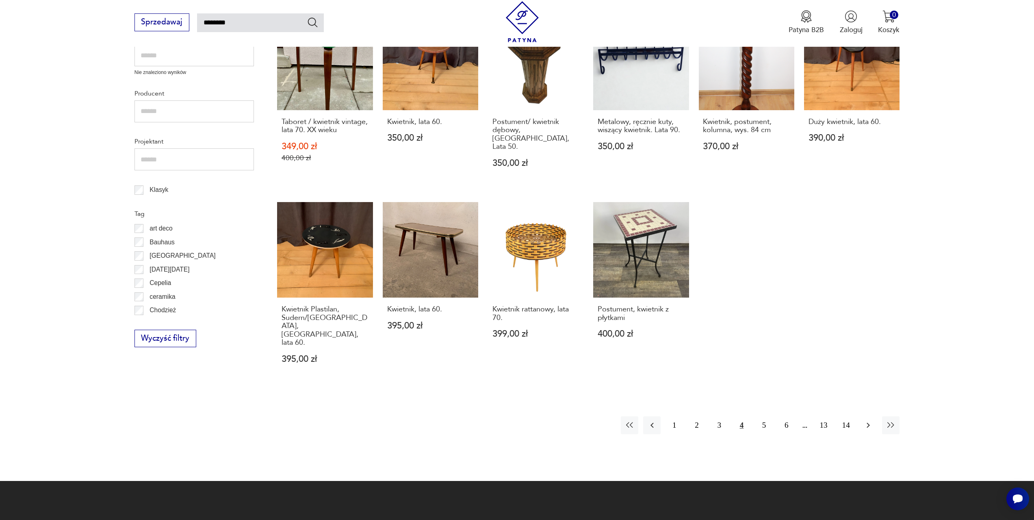
click at [866, 420] on icon "button" at bounding box center [869, 425] width 10 height 10
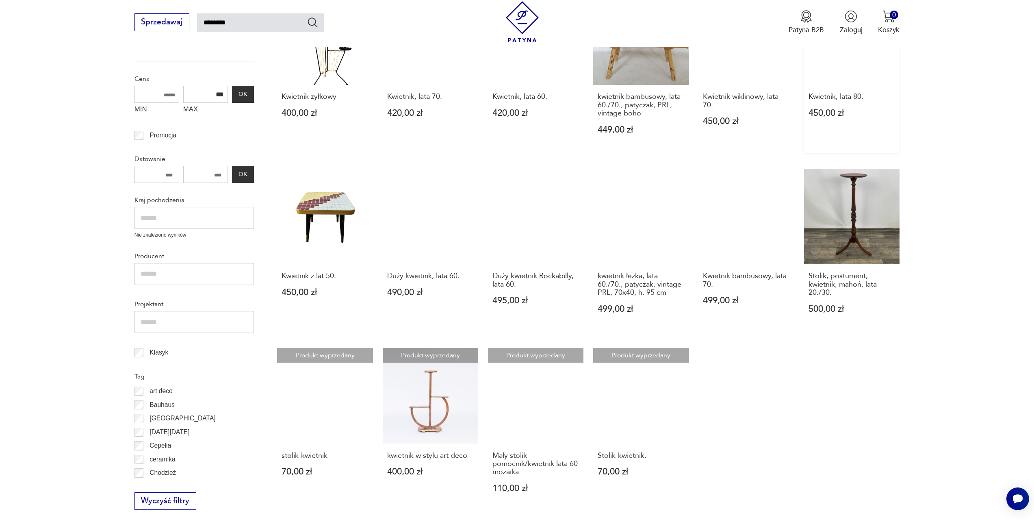
scroll to position [291, 0]
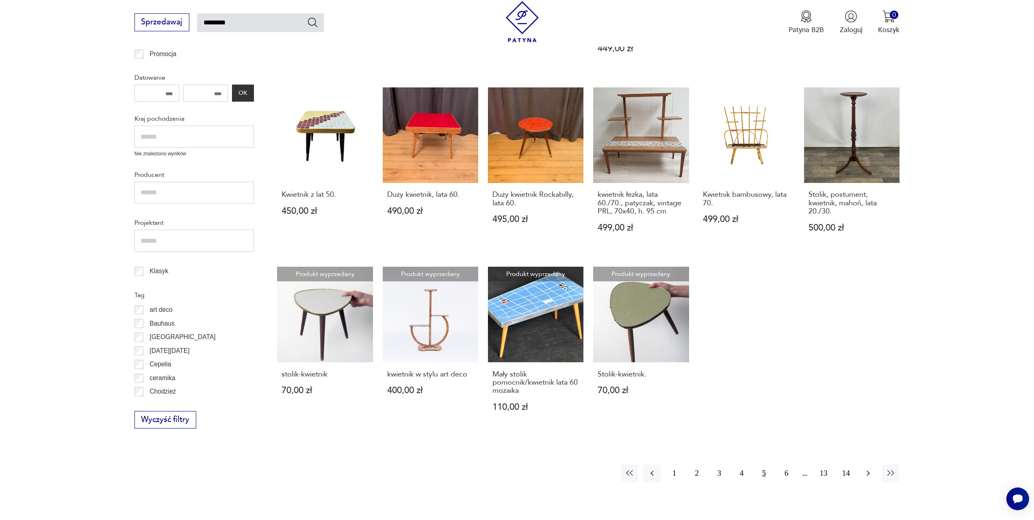
click at [866, 473] on icon "button" at bounding box center [869, 473] width 10 height 10
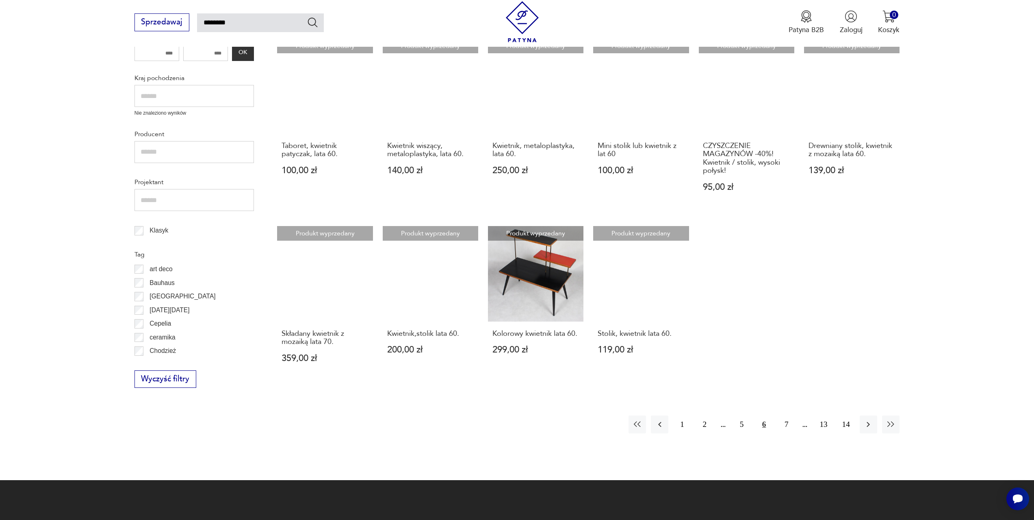
scroll to position [372, 0]
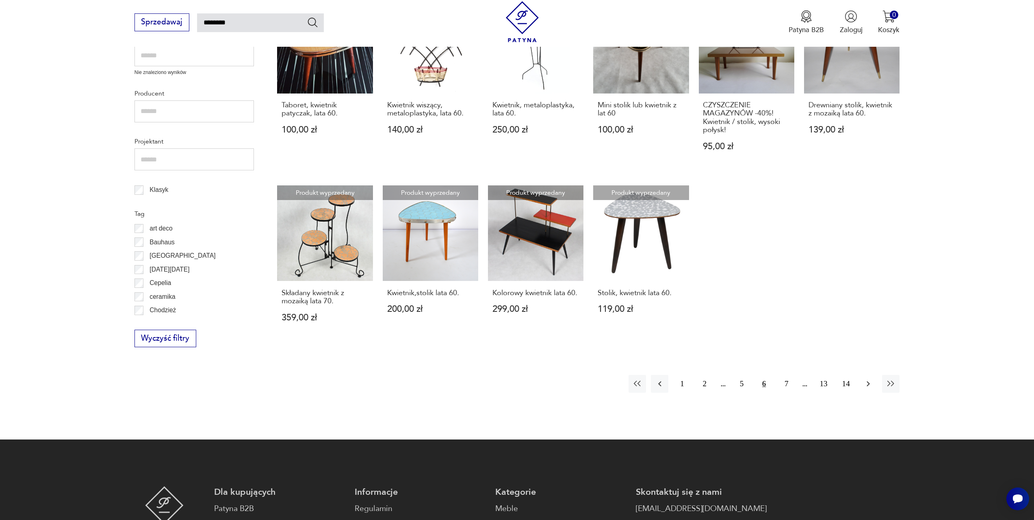
click at [862, 388] on button "button" at bounding box center [868, 383] width 17 height 17
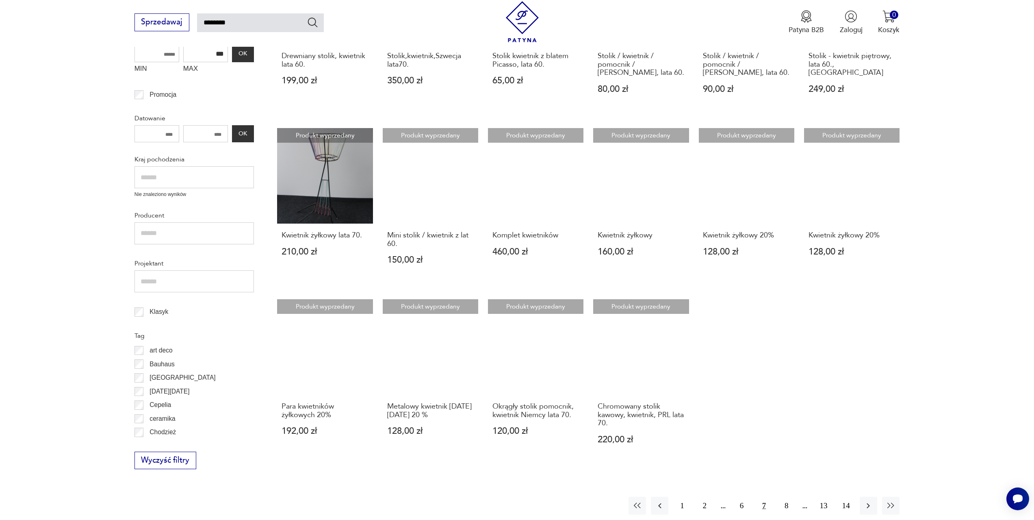
scroll to position [412, 0]
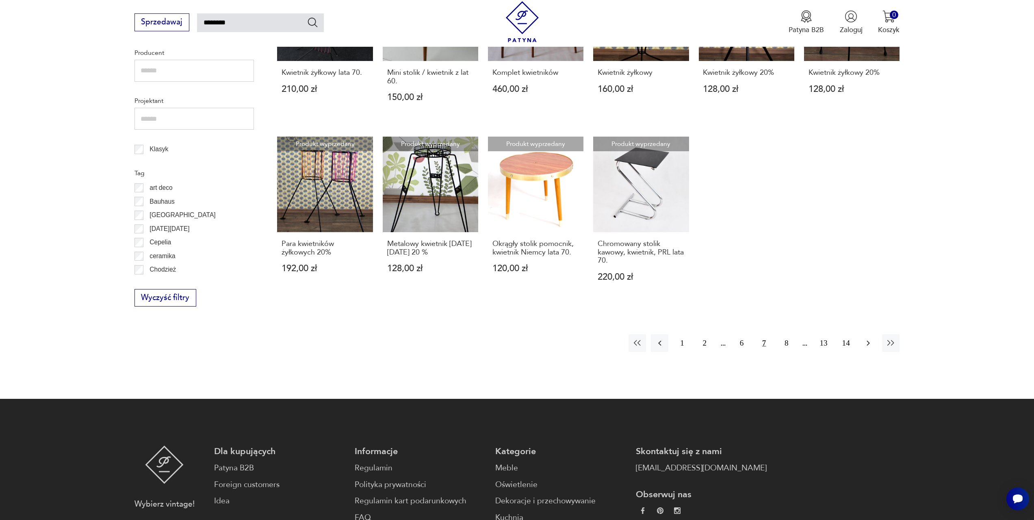
click at [870, 343] on icon "button" at bounding box center [868, 343] width 3 height 5
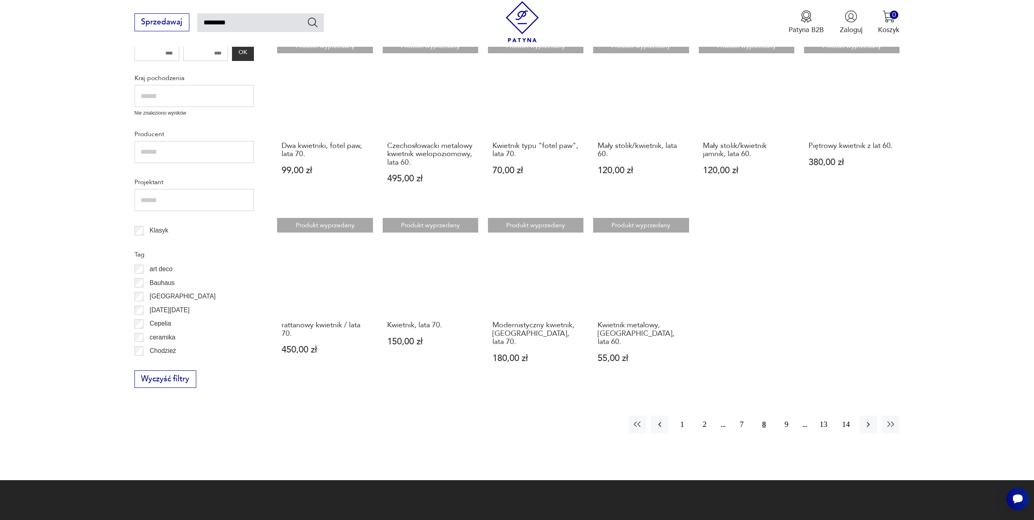
scroll to position [372, 0]
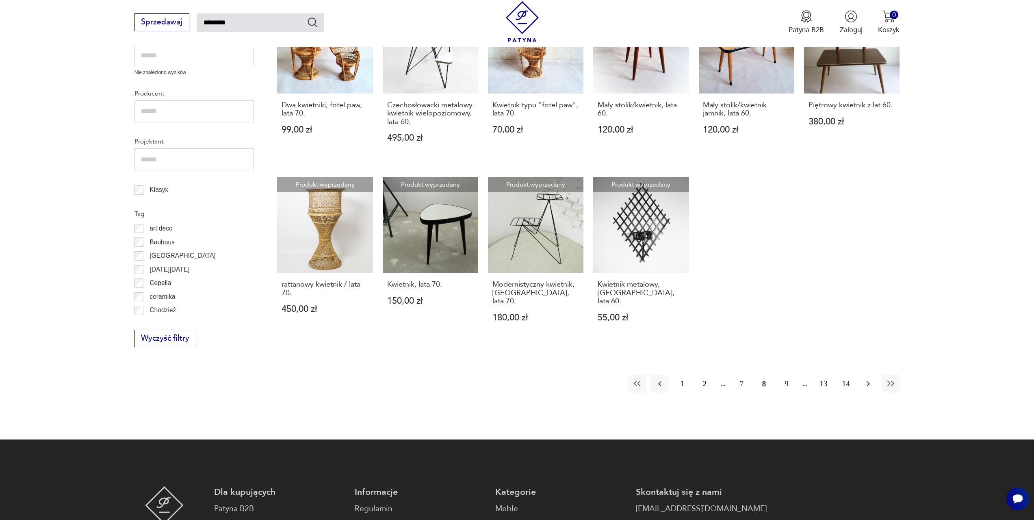
click at [870, 379] on icon "button" at bounding box center [869, 384] width 10 height 10
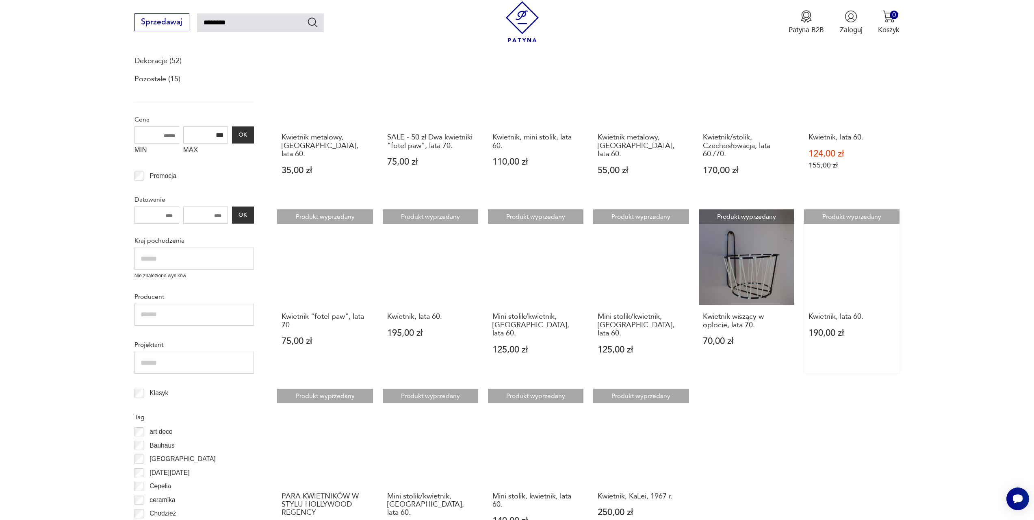
scroll to position [372, 0]
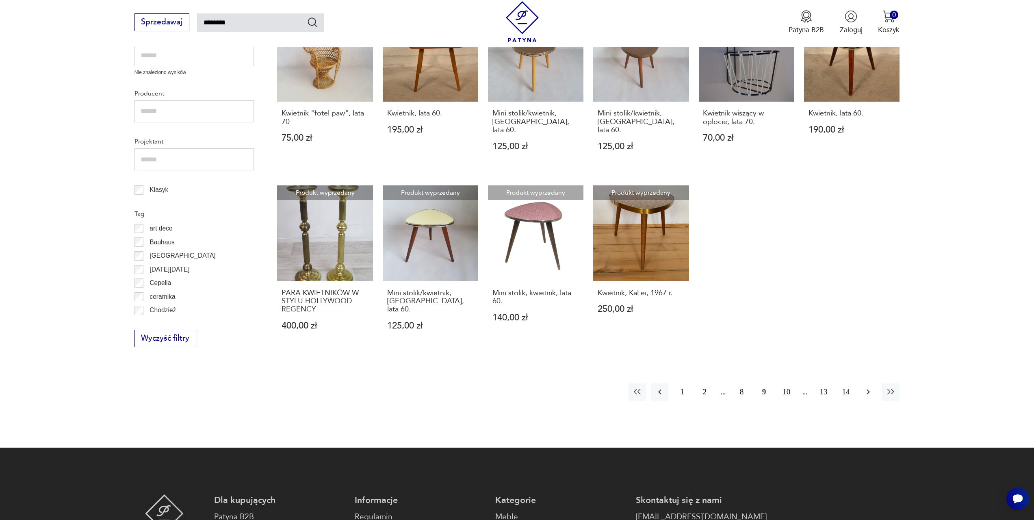
click at [869, 387] on icon "button" at bounding box center [869, 392] width 10 height 10
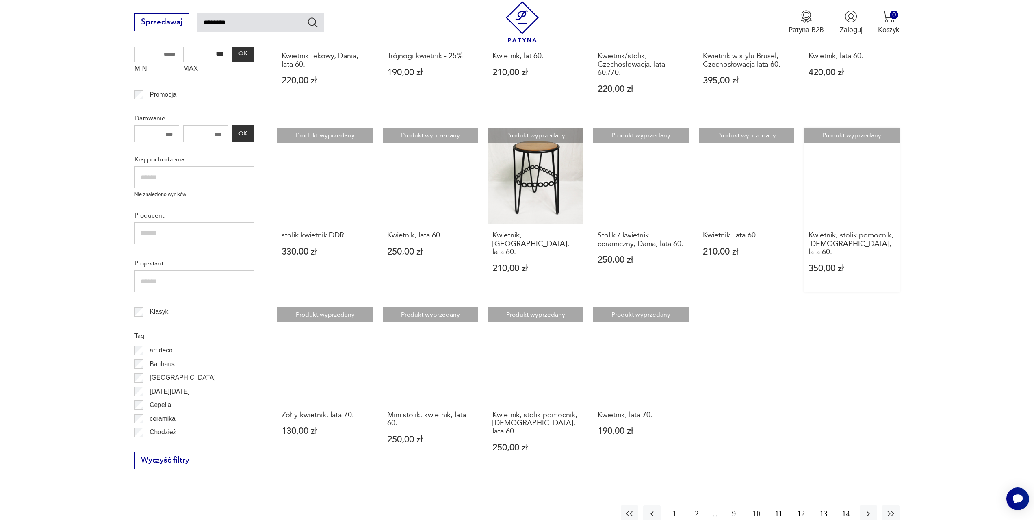
scroll to position [412, 0]
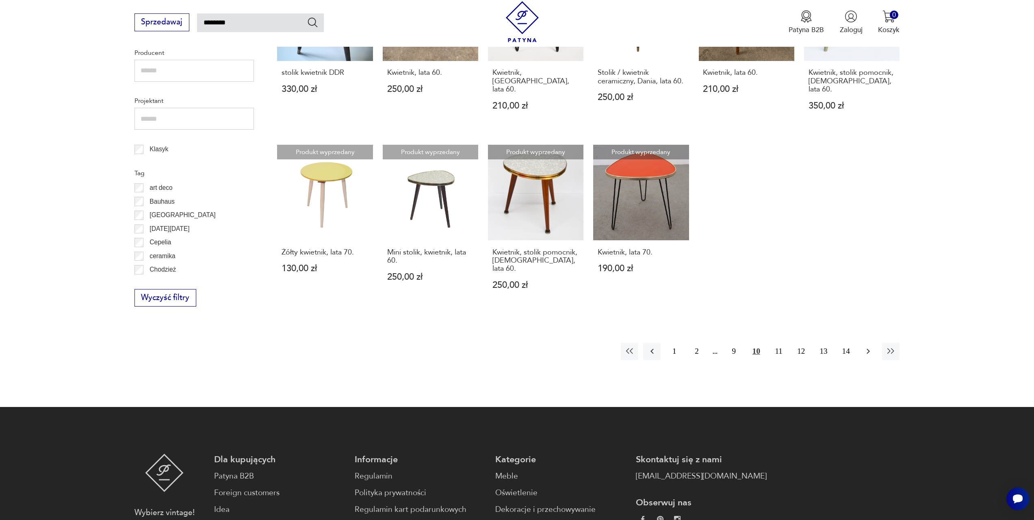
click at [870, 346] on icon "button" at bounding box center [869, 351] width 10 height 10
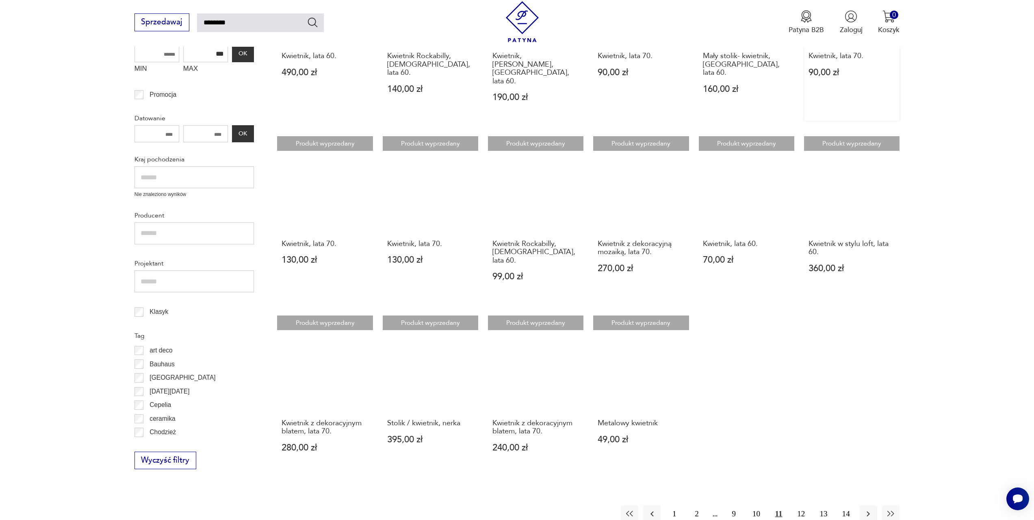
scroll to position [331, 0]
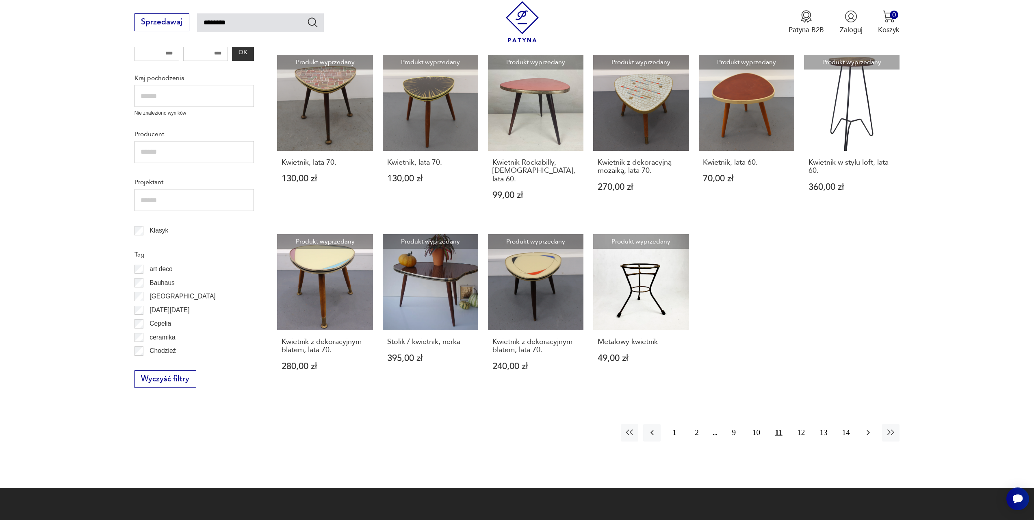
click at [866, 427] on icon "button" at bounding box center [869, 432] width 10 height 10
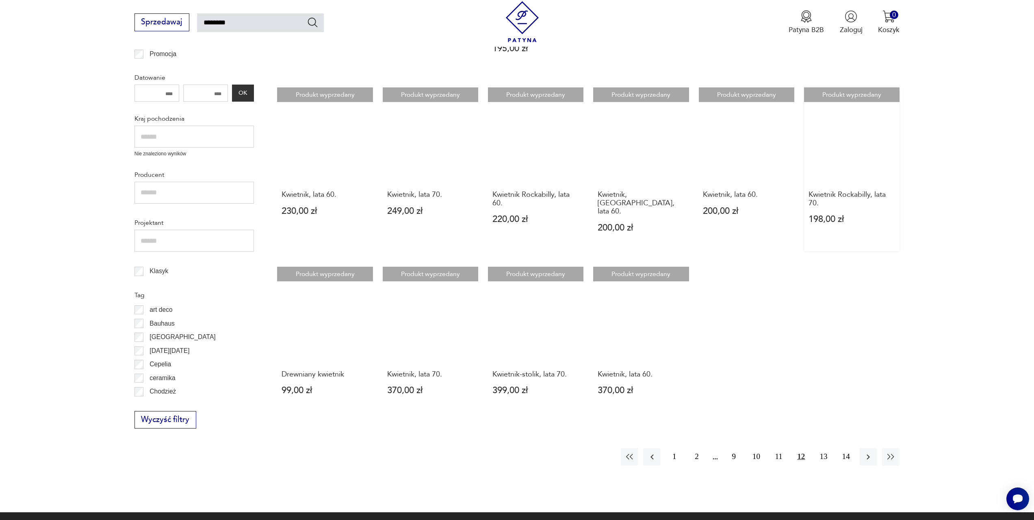
scroll to position [331, 0]
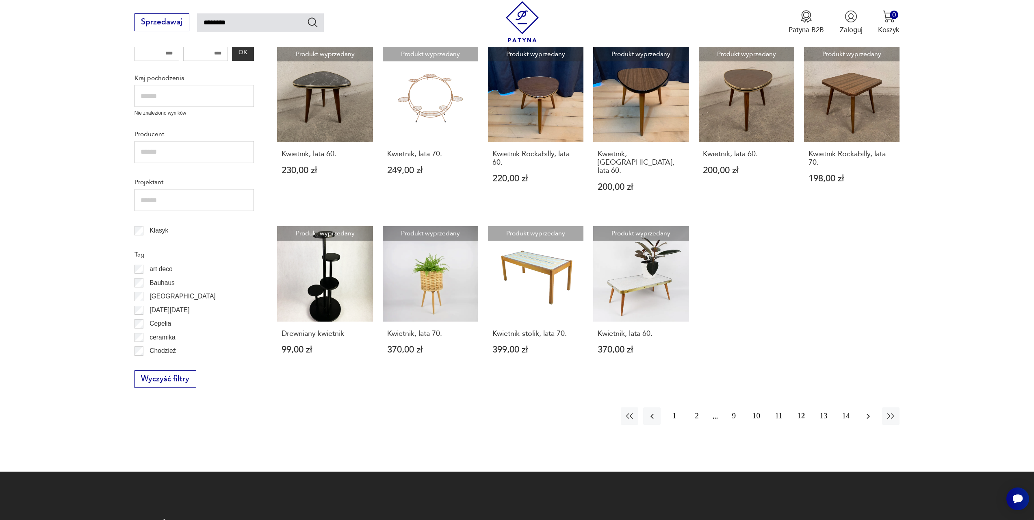
click at [867, 411] on icon "button" at bounding box center [869, 416] width 10 height 10
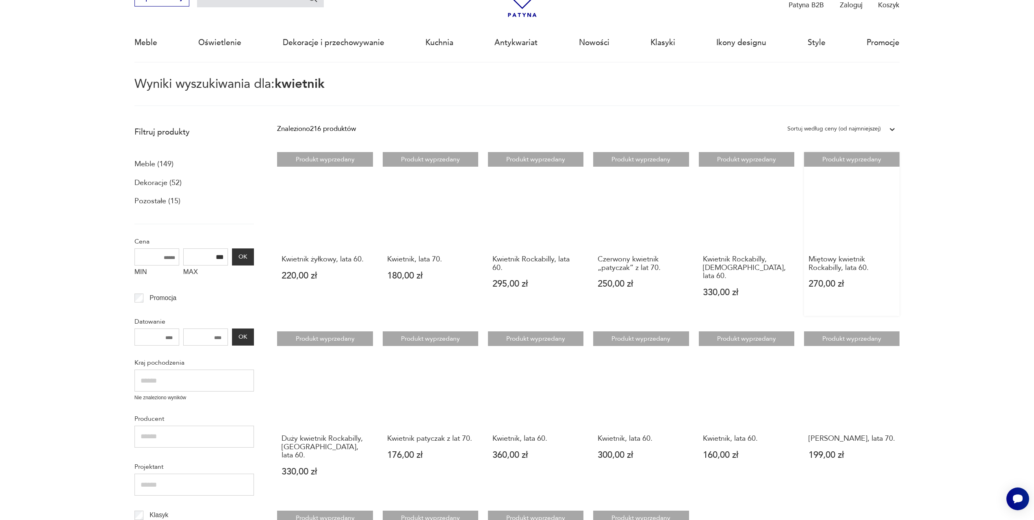
scroll to position [331, 0]
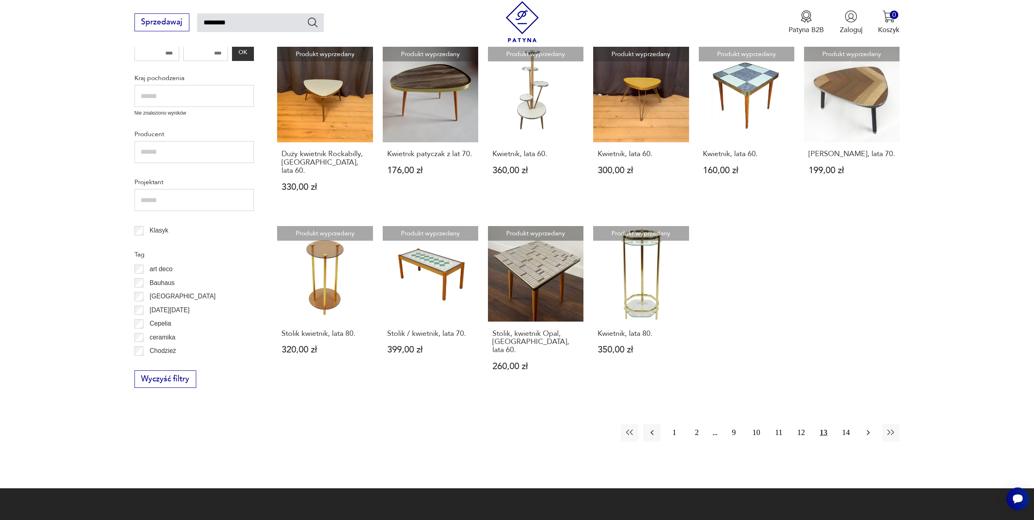
click at [863, 424] on button "button" at bounding box center [868, 432] width 17 height 17
